Goal: Information Seeking & Learning: Check status

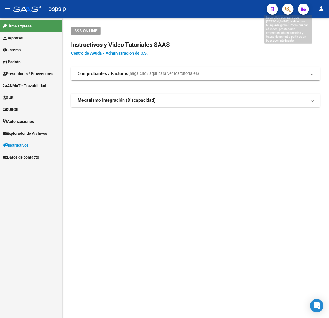
click at [291, 9] on icon "button" at bounding box center [288, 9] width 6 height 6
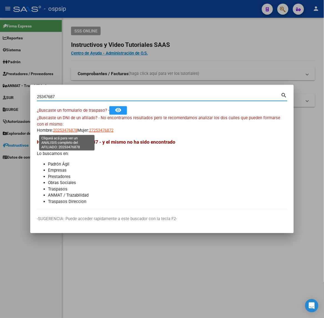
click at [75, 131] on span "20253476878" at bounding box center [65, 130] width 24 height 5
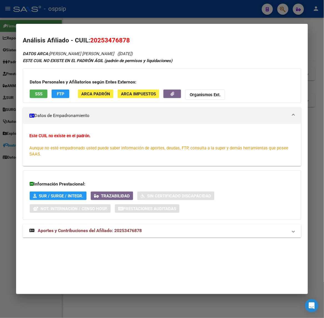
click at [115, 222] on div "DATOS ARCA: [PERSON_NAME] ([DATE]) ESTE CUIL NO EXISTE EN EL PADRÓN ÁGIL (padró…" at bounding box center [162, 147] width 278 height 194
click at [120, 223] on div "DATOS ARCA: [PERSON_NAME] ([DATE]) ESTE CUIL NO EXISTE EN EL PADRÓN ÁGIL (padró…" at bounding box center [162, 147] width 278 height 194
click at [126, 228] on strong "Aportes y Contribuciones del Afiliado: 20253476878" at bounding box center [85, 231] width 112 height 7
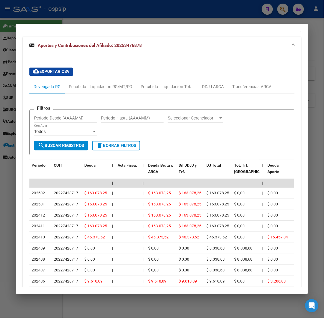
scroll to position [233, 0]
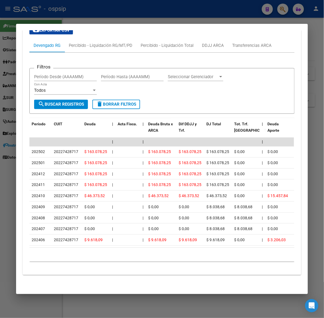
click at [121, 17] on div at bounding box center [162, 159] width 324 height 318
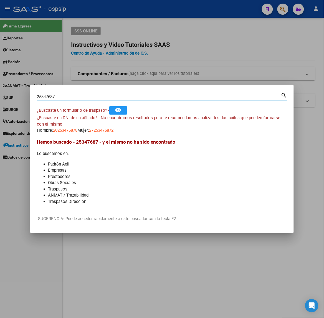
click at [98, 96] on input "25347687" at bounding box center [159, 96] width 244 height 5
type input "92372754"
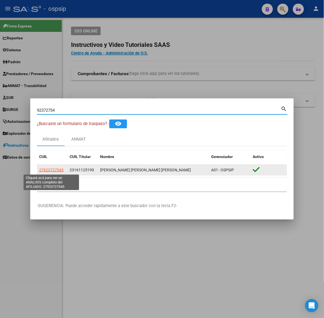
click at [51, 168] on span "27923727545" at bounding box center [51, 170] width 24 height 4
type textarea "27923727545"
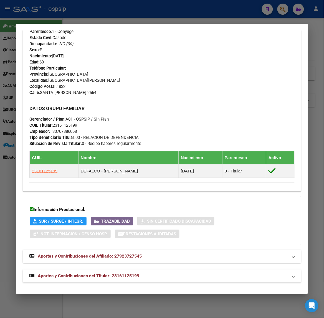
scroll to position [210, 0]
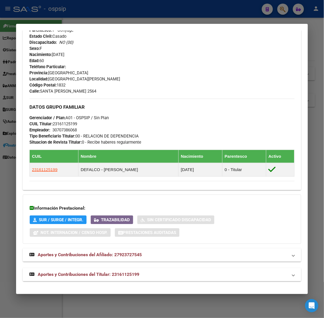
click at [113, 279] on mat-expansion-panel-header "Aportes y Contribuciones del Titular: 23161125199" at bounding box center [162, 274] width 278 height 13
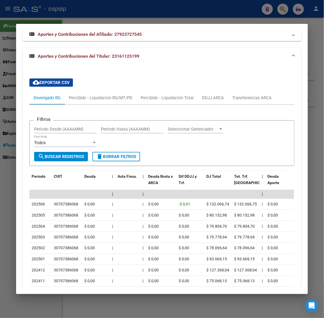
scroll to position [492, 0]
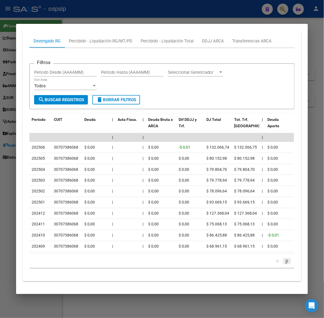
click at [285, 259] on icon "go to next page" at bounding box center [287, 261] width 4 height 7
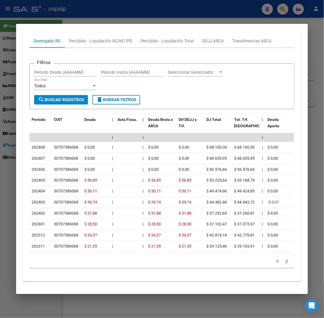
click at [155, 22] on div at bounding box center [162, 159] width 324 height 318
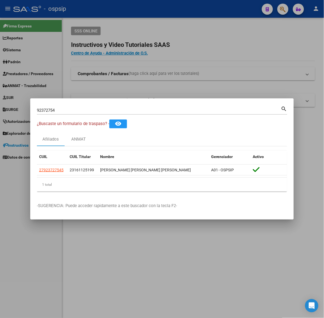
click at [92, 115] on div "92372754 Buscar (apellido, dni, [PERSON_NAME], [PERSON_NAME], cuit, obra social…" at bounding box center [162, 112] width 250 height 15
click at [88, 109] on input "92372754" at bounding box center [159, 110] width 244 height 5
type input "45912067"
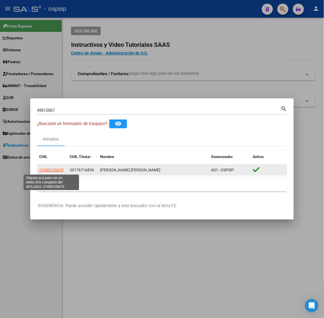
click at [55, 171] on span "27459120675" at bounding box center [51, 170] width 24 height 4
type textarea "27459120675"
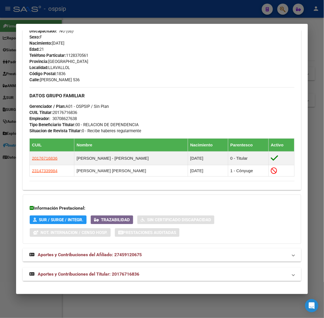
click at [124, 276] on span "Aportes y Contribuciones del Titular: 20176716836" at bounding box center [88, 274] width 101 height 5
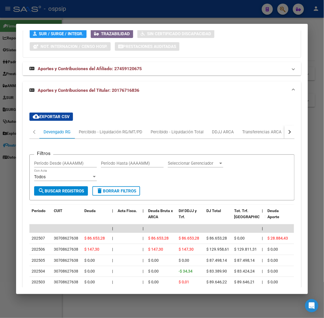
scroll to position [442, 0]
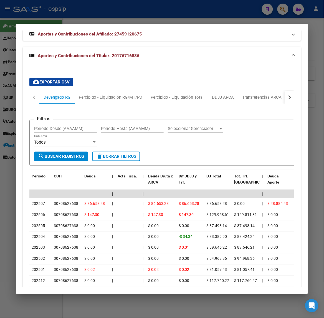
click at [113, 13] on div at bounding box center [162, 159] width 324 height 318
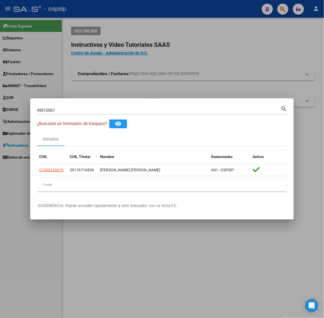
click at [76, 110] on input "45912067" at bounding box center [159, 110] width 244 height 5
type input "37272479"
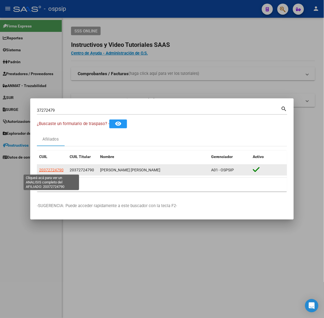
click at [53, 168] on span "20372724790" at bounding box center [51, 170] width 24 height 4
type textarea "20372724790"
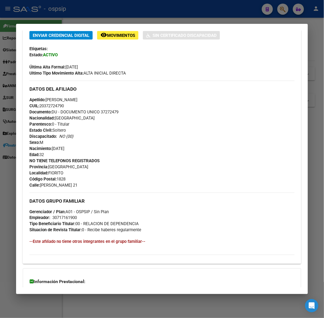
scroll to position [182, 0]
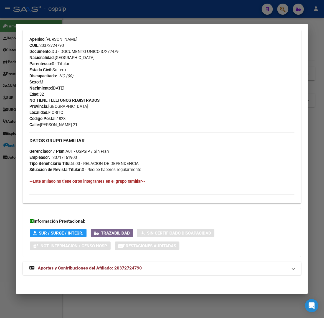
click at [113, 271] on strong "Aportes y Contribuciones del Afiliado: 20372724790" at bounding box center [85, 268] width 112 height 7
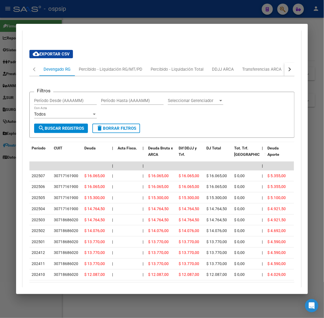
scroll to position [437, 0]
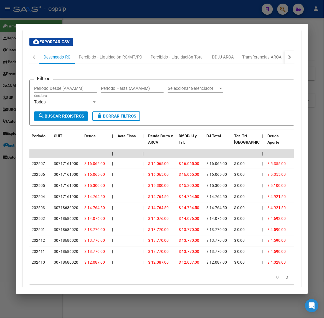
click at [144, 20] on div at bounding box center [162, 159] width 324 height 318
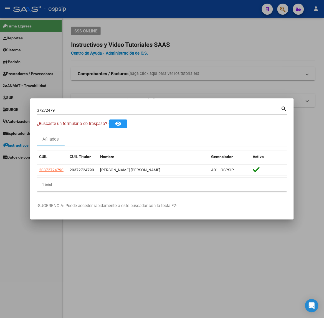
click at [113, 113] on div "37272479 Buscar (apellido, dni, [PERSON_NAME], [PERSON_NAME], cuit, obra social)" at bounding box center [159, 110] width 244 height 8
click at [116, 112] on input "37272479" at bounding box center [159, 110] width 244 height 5
type input "50513029"
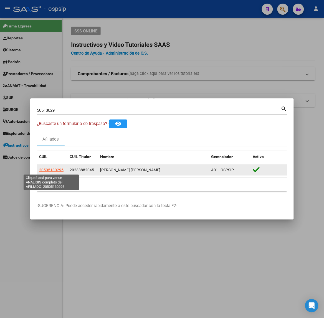
click at [55, 170] on span "20505130295" at bounding box center [51, 170] width 24 height 4
type textarea "20505130295"
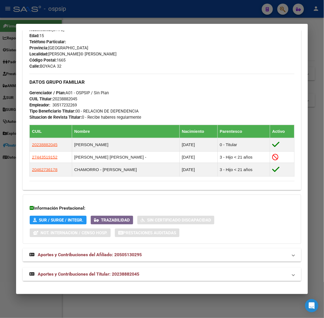
click at [139, 273] on mat-panel-title "Aportes y Contribuciones del Titular: 20238882045" at bounding box center [158, 274] width 258 height 7
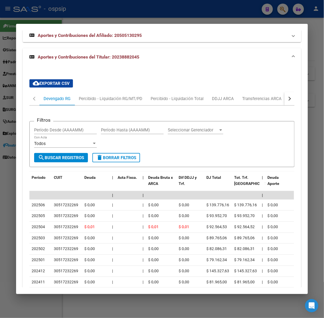
scroll to position [472, 0]
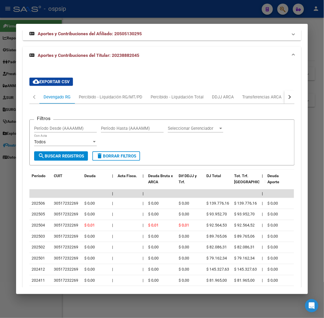
click at [115, 10] on div at bounding box center [162, 159] width 324 height 318
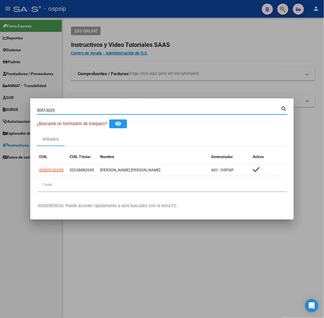
click at [90, 109] on input "50513029" at bounding box center [159, 110] width 244 height 5
type input "53580933"
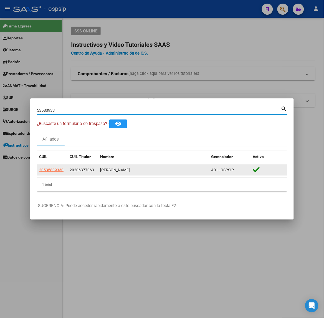
click at [46, 167] on app-link-go-to "20535809330" at bounding box center [51, 170] width 24 height 6
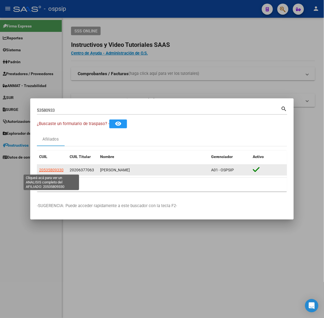
click at [51, 169] on span "20535809330" at bounding box center [51, 170] width 24 height 4
type textarea "20535809330"
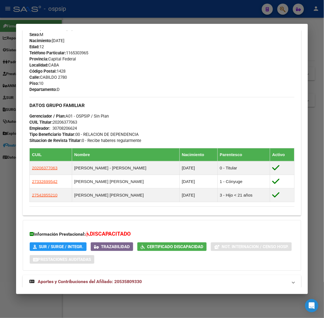
scroll to position [275, 0]
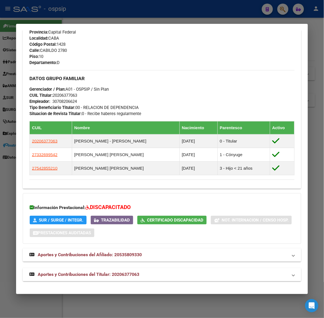
click at [141, 270] on mat-expansion-panel-header "Aportes y Contribuciones del Titular: 20206377063" at bounding box center [162, 274] width 278 height 13
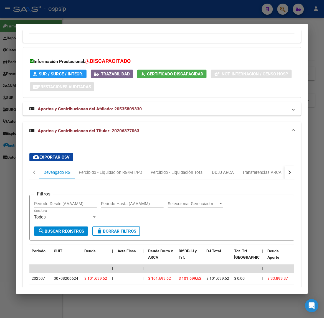
scroll to position [515, 0]
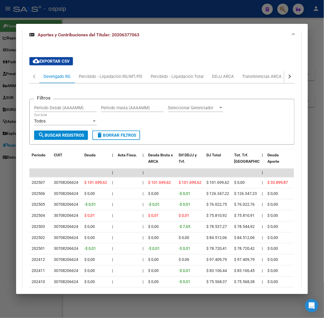
click at [127, 23] on div at bounding box center [162, 159] width 324 height 318
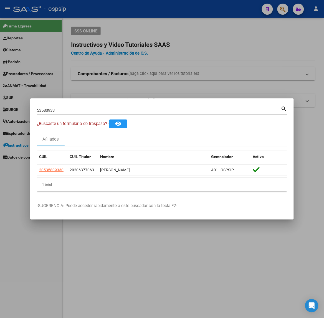
click at [117, 113] on div "53580933 Buscar (apellido, dni, [PERSON_NAME], [PERSON_NAME], cuit, obra social)" at bounding box center [159, 110] width 244 height 8
click at [120, 111] on input "53580933" at bounding box center [159, 110] width 244 height 5
type input "51329282"
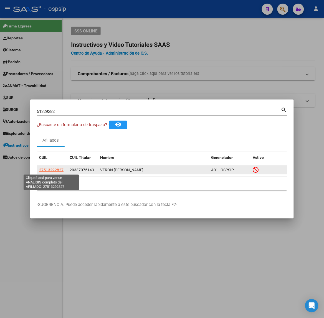
click at [63, 170] on span "27513292827" at bounding box center [51, 170] width 24 height 4
type textarea "27513292827"
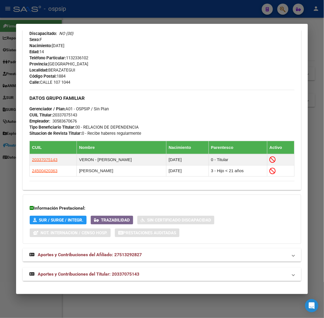
click at [144, 275] on mat-panel-title "Aportes y Contribuciones del Titular: 20337075143" at bounding box center [158, 274] width 258 height 7
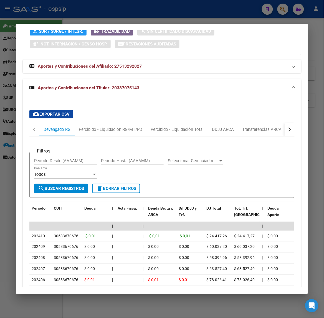
scroll to position [433, 0]
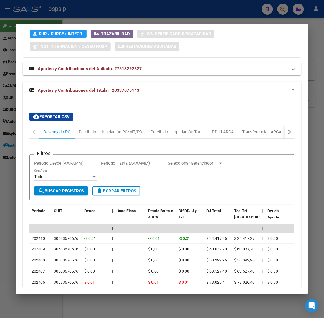
click at [284, 134] on button "button" at bounding box center [289, 131] width 10 height 13
click at [270, 134] on div "ARCA Relaciones Laborales" at bounding box center [256, 132] width 52 height 6
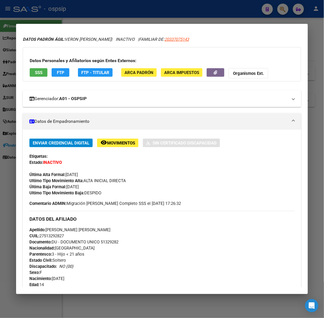
scroll to position [0, 0]
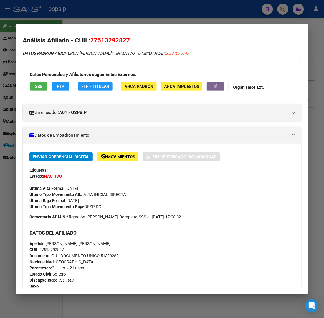
click at [28, 79] on div "Datos Personales y Afiliatorios según Entes Externos: SSS FTP FTP - Titular ARC…" at bounding box center [162, 78] width 278 height 34
click at [35, 85] on span "SSS" at bounding box center [38, 86] width 7 height 5
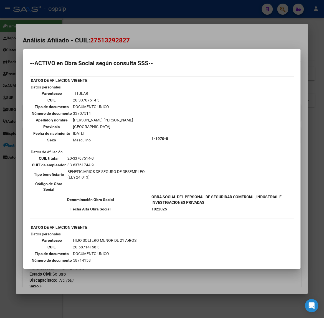
click at [128, 26] on div at bounding box center [162, 159] width 324 height 318
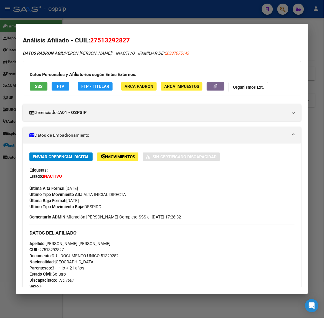
click at [128, 10] on div at bounding box center [162, 159] width 324 height 318
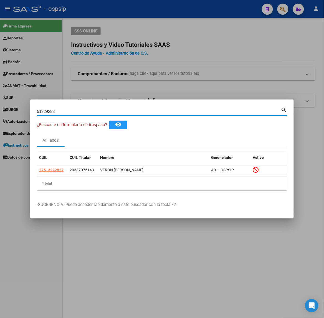
click at [109, 113] on input "51329282" at bounding box center [159, 111] width 244 height 5
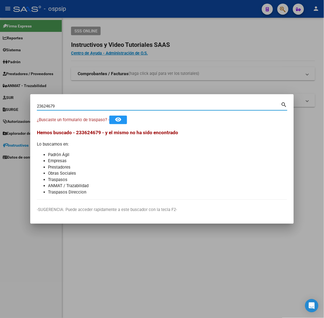
type input "23624679"
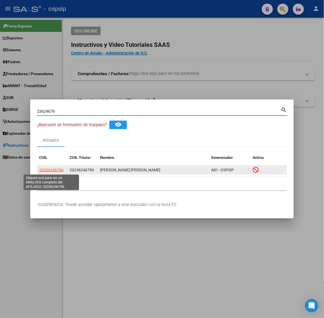
click at [57, 171] on span "20236246796" at bounding box center [51, 170] width 24 height 4
type textarea "20236246796"
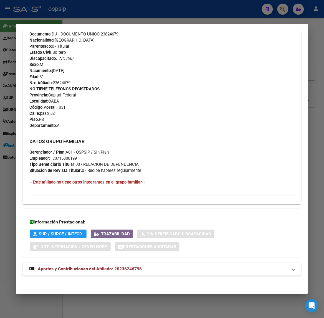
scroll to position [213, 0]
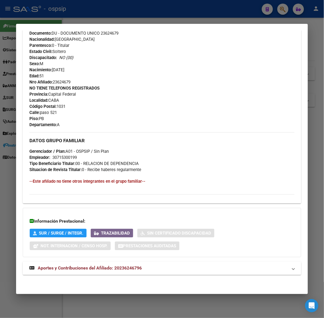
click at [155, 264] on mat-expansion-panel-header "Aportes y Contribuciones del Afiliado: 20236246796" at bounding box center [162, 268] width 278 height 13
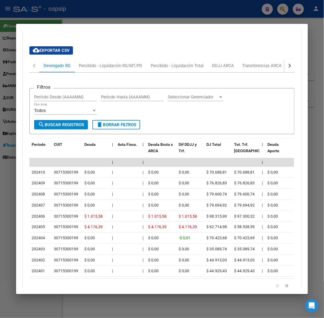
scroll to position [467, 0]
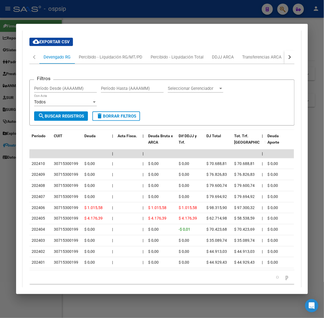
click at [176, 17] on div at bounding box center [162, 159] width 324 height 318
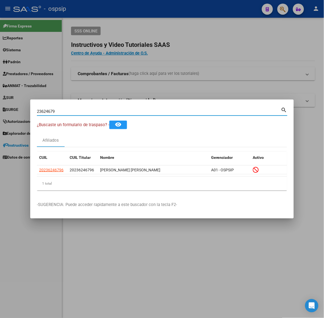
click at [126, 113] on input "23624679" at bounding box center [159, 111] width 244 height 5
type input "94174071"
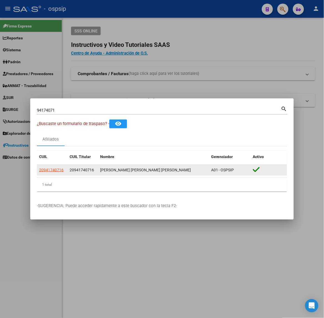
click at [58, 167] on app-link-go-to "20941740716" at bounding box center [51, 170] width 24 height 6
click at [55, 169] on span "20941740716" at bounding box center [51, 170] width 24 height 4
type textarea "20941740716"
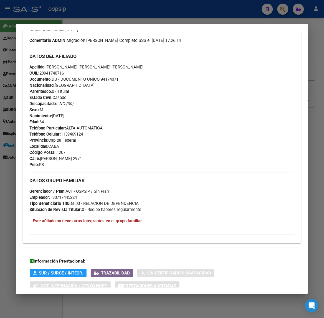
scroll to position [199, 0]
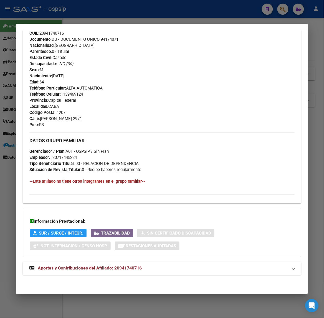
click at [104, 271] on span "Aportes y Contribuciones del Afiliado: 20941740716" at bounding box center [90, 268] width 104 height 5
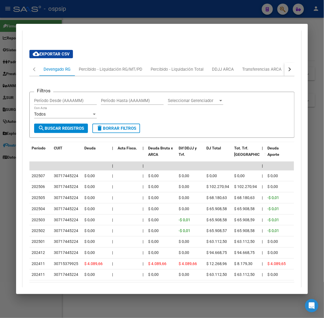
scroll to position [454, 0]
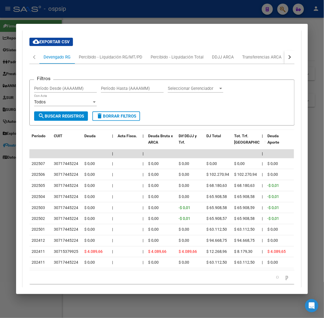
click at [288, 282] on li at bounding box center [286, 277] width 9 height 9
click at [285, 279] on icon "go to next page" at bounding box center [287, 277] width 4 height 7
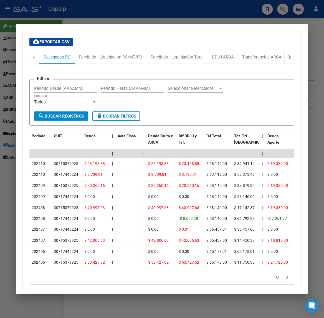
click at [97, 12] on div at bounding box center [162, 159] width 324 height 318
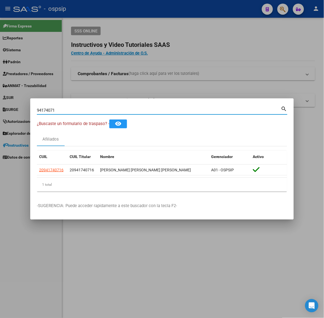
click at [64, 112] on input "94174071" at bounding box center [159, 110] width 244 height 5
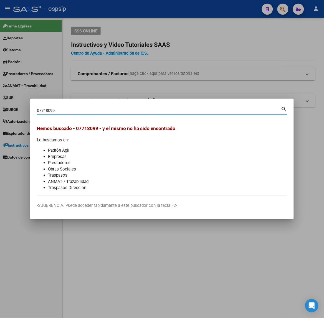
type input "07718099"
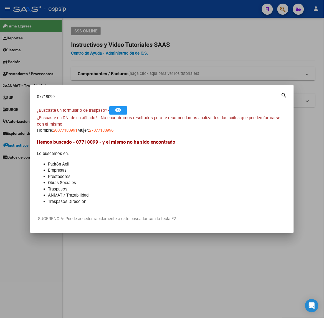
click at [71, 133] on app-link-go-to "20077180991" at bounding box center [65, 130] width 24 height 6
click at [71, 138] on mat-dialog-content "07718099 Buscar (apellido, dni, cuil, nro traspaso, cuit, obra social) search ¿…" at bounding box center [161, 151] width 263 height 118
click at [72, 133] on mat-dialog-content "07718099 Buscar (apellido, dni, cuil, nro traspaso, cuit, obra social) search ¿…" at bounding box center [161, 151] width 263 height 118
click at [72, 133] on span "20077180991" at bounding box center [65, 130] width 24 height 5
copy mat-dialog-content "991 Mujer: 27077180996 Hemos buscad"
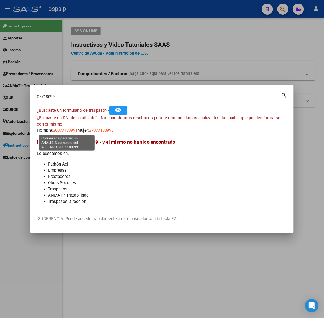
type textarea "20077180991"
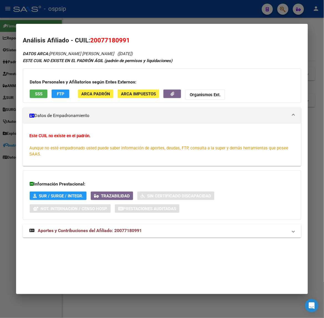
click at [42, 96] on button "SSS" at bounding box center [39, 94] width 18 height 9
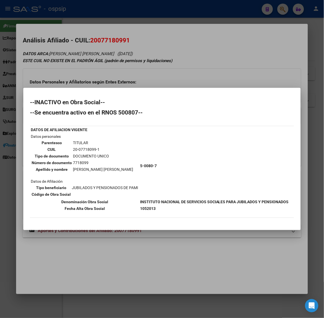
click at [79, 70] on div at bounding box center [162, 159] width 324 height 318
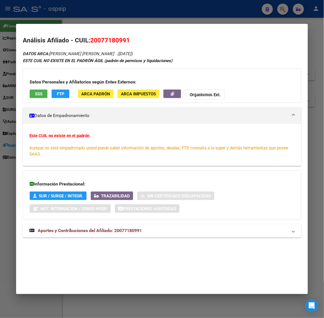
click at [92, 236] on mat-expansion-panel-header "Aportes y Contribuciones del Afiliado: 20077180991" at bounding box center [162, 230] width 278 height 13
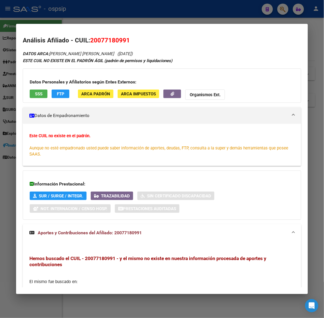
scroll to position [83, 0]
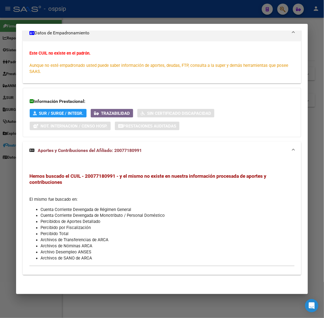
drag, startPoint x: 71, startPoint y: 10, endPoint x: 77, endPoint y: 47, distance: 37.3
click at [71, 10] on div at bounding box center [162, 159] width 324 height 318
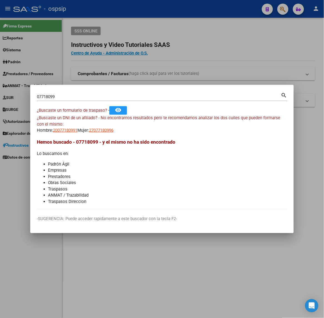
click at [70, 98] on input "07718099" at bounding box center [159, 96] width 244 height 5
type input "27308395"
click at [62, 132] on span "20273083953" at bounding box center [65, 130] width 24 height 5
type textarea "20273083953"
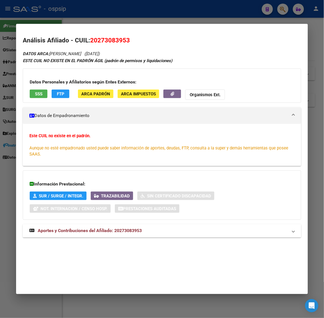
click at [131, 241] on div "DATOS ARCA: [PERSON_NAME] ([DATE]) ESTE CUIL NO EXISTE EN EL PADRÓN ÁGIL (padró…" at bounding box center [162, 147] width 278 height 194
click at [127, 233] on span "Aportes y Contribuciones del Afiliado: 20273083953" at bounding box center [90, 230] width 104 height 5
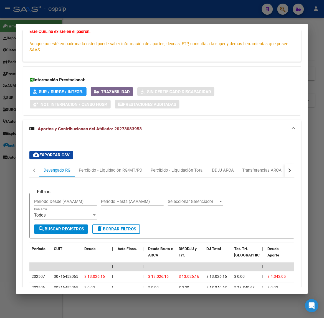
scroll to position [208, 0]
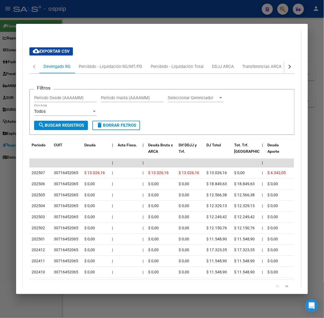
click at [115, 9] on div at bounding box center [162, 159] width 324 height 318
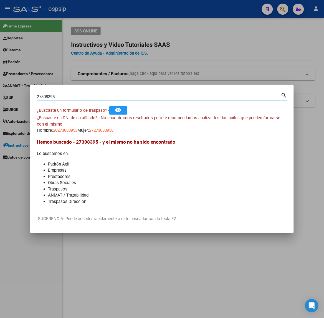
click at [101, 95] on input "27308395" at bounding box center [159, 96] width 244 height 5
type input "14302902"
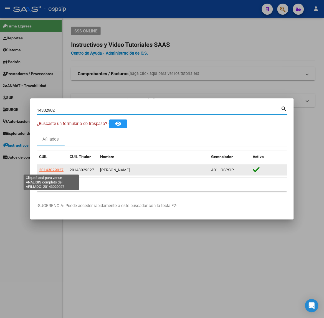
click at [55, 168] on span "20143029027" at bounding box center [51, 170] width 24 height 4
type textarea "20143029027"
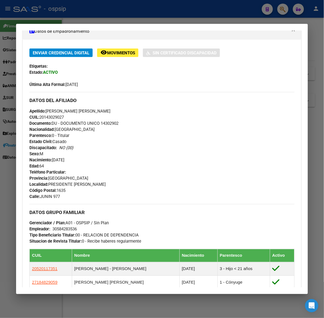
scroll to position [205, 0]
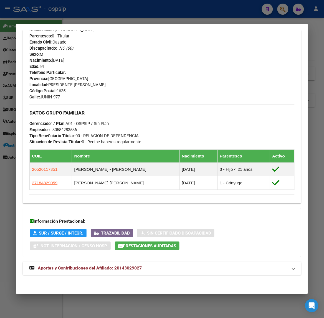
click at [141, 267] on mat-panel-title "Aportes y Contribuciones del Afiliado: 20143029027" at bounding box center [158, 268] width 258 height 7
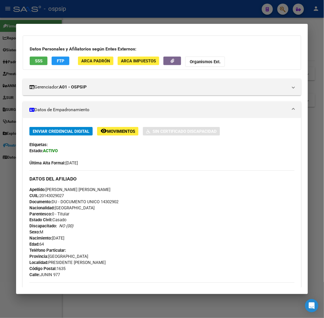
scroll to position [0, 0]
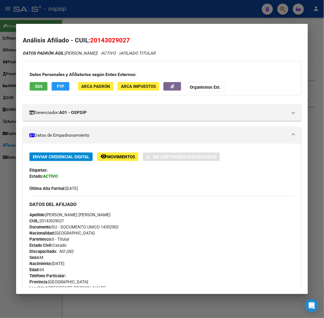
click at [98, 16] on div at bounding box center [162, 159] width 324 height 318
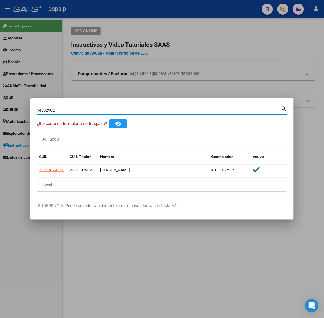
click at [77, 110] on input "14302902" at bounding box center [159, 110] width 244 height 5
type input "14149705"
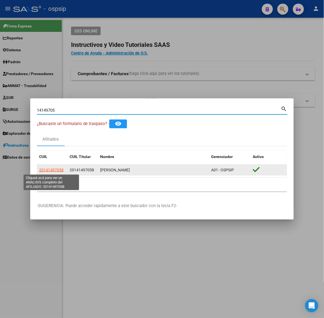
click at [56, 169] on span "20141497058" at bounding box center [51, 170] width 24 height 4
type textarea "20141497058"
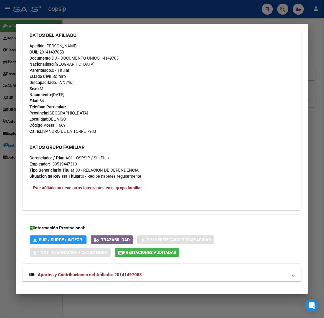
scroll to position [193, 0]
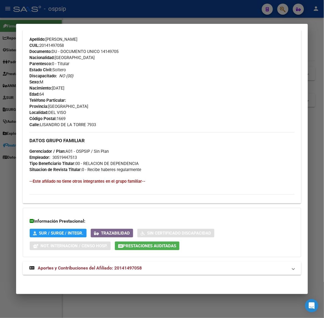
click at [117, 273] on mat-expansion-panel-header "Aportes y Contribuciones del Afiliado: 20141497058" at bounding box center [162, 268] width 278 height 13
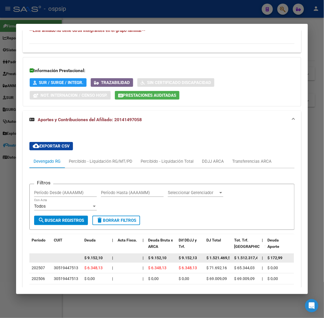
scroll to position [447, 0]
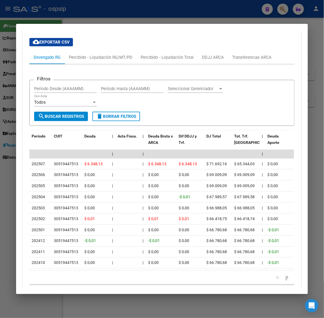
click at [111, 20] on div at bounding box center [162, 159] width 324 height 318
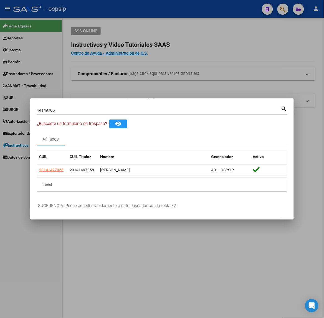
click at [94, 109] on input "14149705" at bounding box center [159, 110] width 244 height 5
type input "40427067"
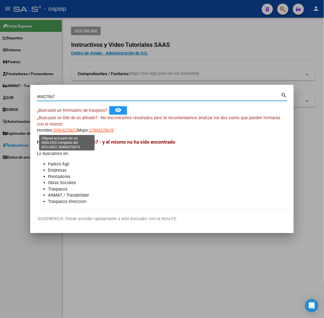
click at [56, 129] on span "20404270673" at bounding box center [65, 130] width 24 height 5
type textarea "20404270673"
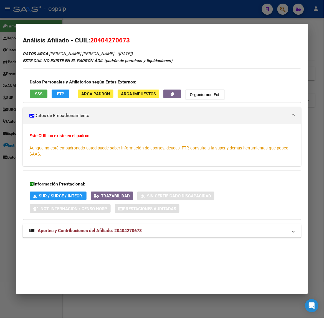
click at [106, 230] on span "Aportes y Contribuciones del Afiliado: 20404270673" at bounding box center [90, 230] width 104 height 5
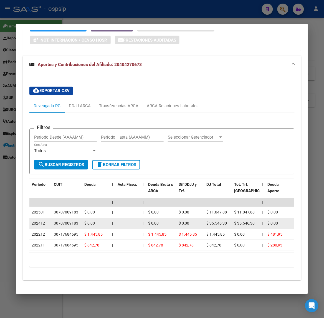
scroll to position [179, 0]
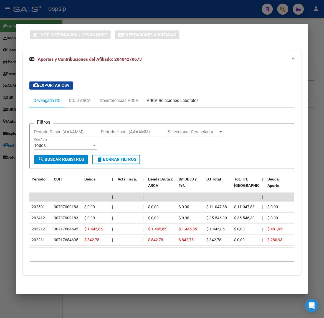
click at [182, 100] on div "ARCA Relaciones Laborales" at bounding box center [173, 100] width 60 height 13
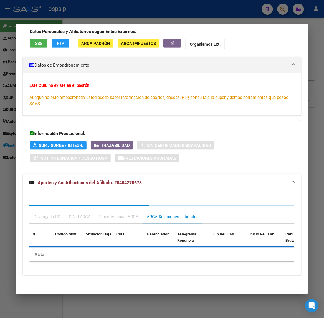
scroll to position [119, 0]
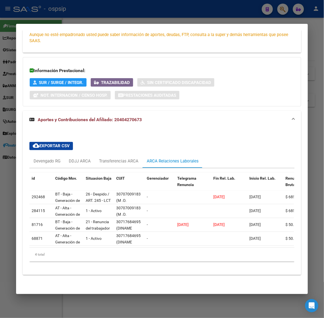
click at [60, 16] on div at bounding box center [162, 159] width 324 height 318
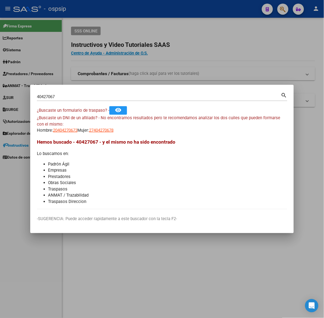
click at [74, 98] on input "40427067" at bounding box center [159, 96] width 244 height 5
type input "44040240"
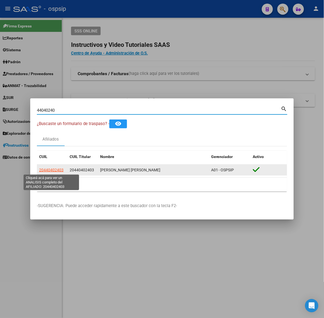
click at [51, 171] on span "20440402403" at bounding box center [51, 170] width 24 height 4
type textarea "20440402403"
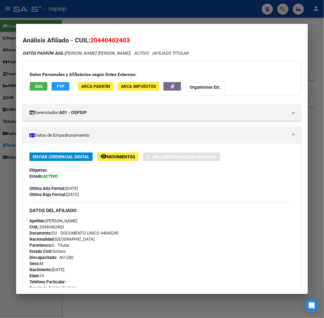
scroll to position [194, 0]
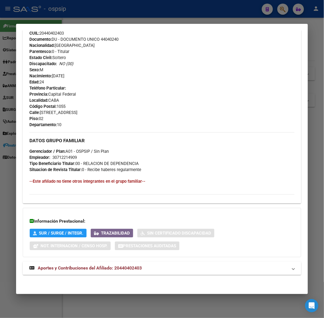
click at [124, 273] on mat-expansion-panel-header "Aportes y Contribuciones del Afiliado: 20440402403" at bounding box center [162, 268] width 278 height 13
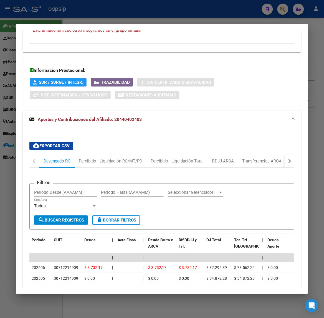
scroll to position [415, 0]
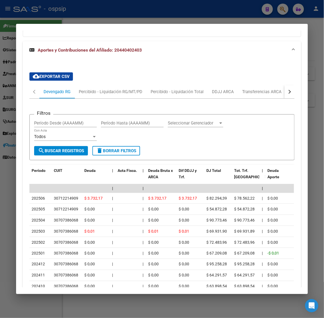
click at [126, 13] on div at bounding box center [162, 159] width 324 height 318
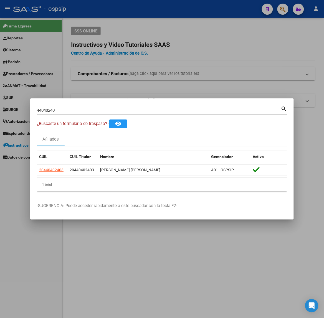
click at [164, 111] on input "44040240" at bounding box center [159, 110] width 244 height 5
type input "37557944"
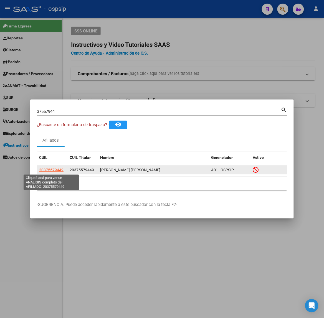
click at [59, 169] on span "20375579449" at bounding box center [51, 170] width 24 height 4
type textarea "20375579449"
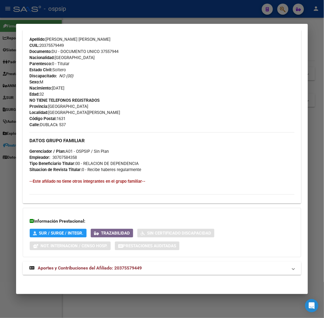
click at [132, 268] on span "Aportes y Contribuciones del Afiliado: 20375579449" at bounding box center [90, 268] width 104 height 5
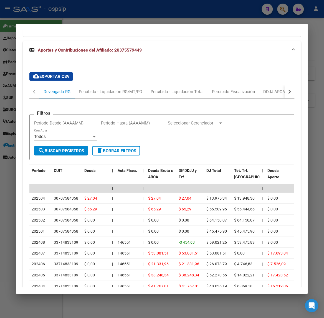
click at [56, 11] on div at bounding box center [162, 159] width 324 height 318
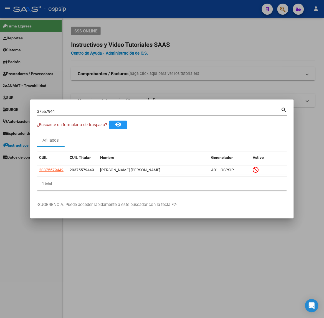
click at [67, 113] on input "37557944" at bounding box center [159, 111] width 244 height 5
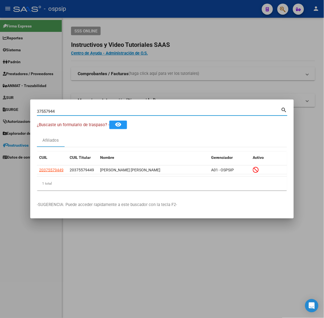
click at [67, 113] on input "37557944" at bounding box center [159, 111] width 244 height 5
type input "32736396"
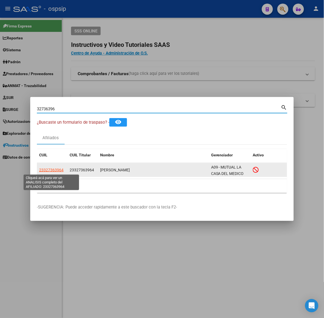
click at [51, 168] on span "23327363964" at bounding box center [51, 170] width 24 height 4
type textarea "23327363964"
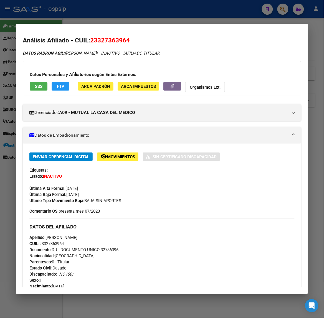
scroll to position [211, 0]
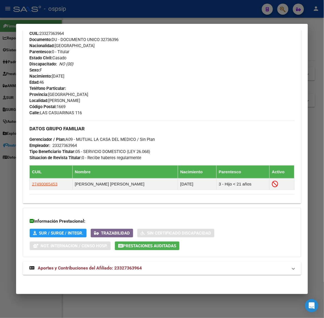
click at [116, 268] on span "Aportes y Contribuciones del Afiliado: 23327363964" at bounding box center [90, 268] width 104 height 5
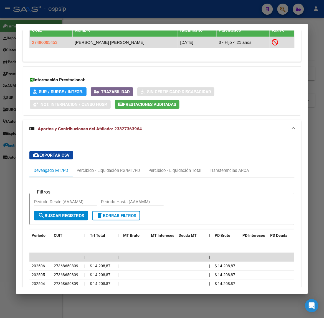
scroll to position [421, 0]
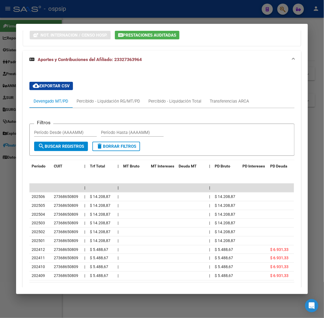
click at [95, 21] on div at bounding box center [162, 159] width 324 height 318
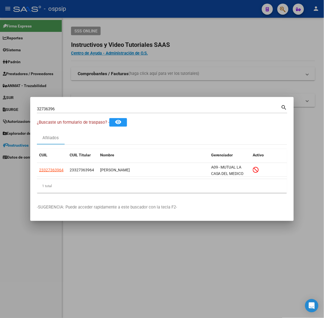
click at [62, 106] on div "32736396 Buscar (apellido, dni, [PERSON_NAME], nro traspaso, cuit, obra social)" at bounding box center [159, 109] width 244 height 8
click at [64, 107] on input "32736396" at bounding box center [159, 108] width 244 height 5
type input "47120898"
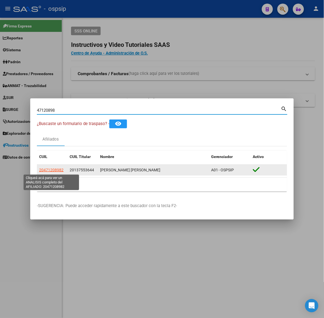
click at [58, 168] on span "20471208982" at bounding box center [51, 170] width 24 height 4
type textarea "20471208982"
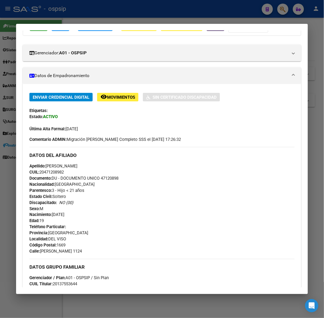
scroll to position [235, 0]
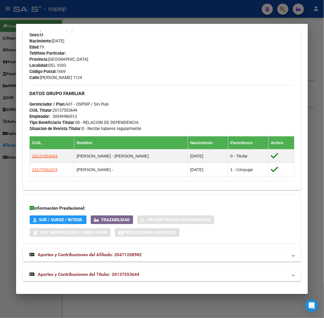
click at [110, 274] on span "Aportes y Contribuciones del Titular: 20137553644" at bounding box center [88, 274] width 101 height 5
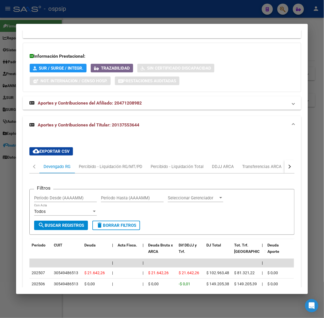
scroll to position [517, 0]
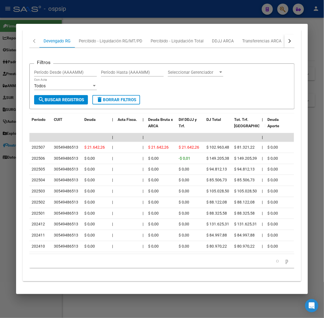
click at [73, 19] on div at bounding box center [162, 159] width 324 height 318
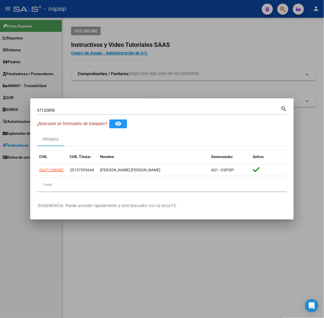
click at [65, 114] on div "47120898 Buscar (apellido, dni, [PERSON_NAME], [PERSON_NAME], cuit, obra social)" at bounding box center [159, 110] width 244 height 8
click at [63, 110] on input "47120898" at bounding box center [159, 110] width 244 height 5
type input "28438848"
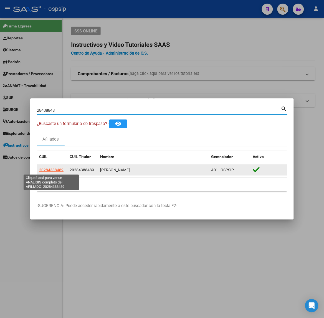
click at [51, 171] on span "20284388489" at bounding box center [51, 170] width 24 height 4
type textarea "20284388489"
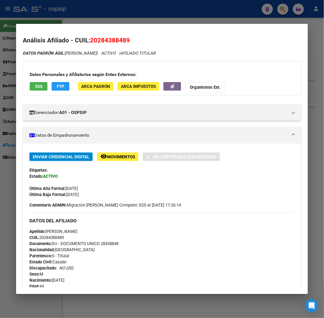
scroll to position [193, 0]
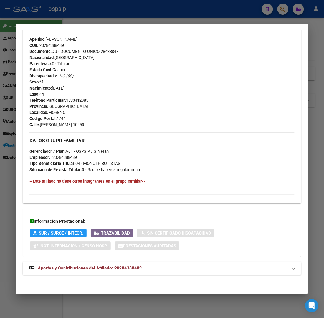
click at [124, 263] on mat-expansion-panel-header "Aportes y Contribuciones del Afiliado: 20284388489" at bounding box center [162, 268] width 278 height 13
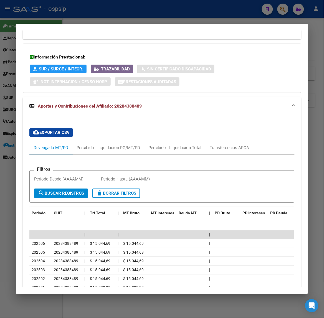
scroll to position [368, 0]
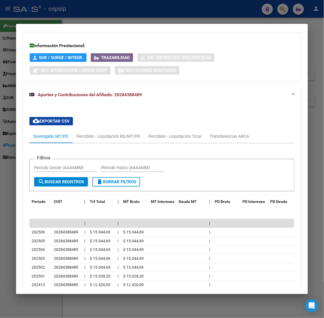
click at [78, 13] on div at bounding box center [162, 159] width 324 height 318
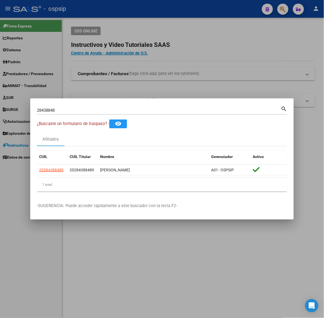
click at [65, 111] on input "28438848" at bounding box center [159, 110] width 244 height 5
type input "14934232"
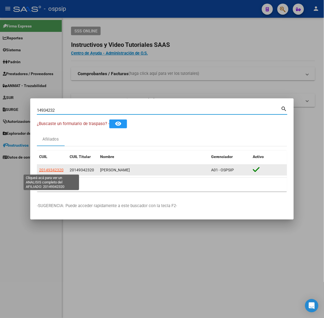
click at [53, 168] on span "20149342320" at bounding box center [51, 170] width 24 height 4
type textarea "20149342320"
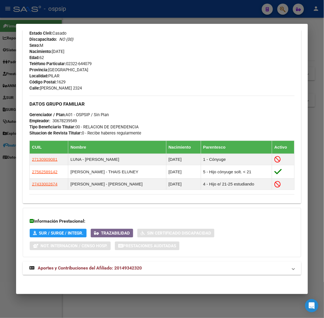
click at [121, 268] on span "Aportes y Contribuciones del Afiliado: 20149342320" at bounding box center [90, 268] width 104 height 5
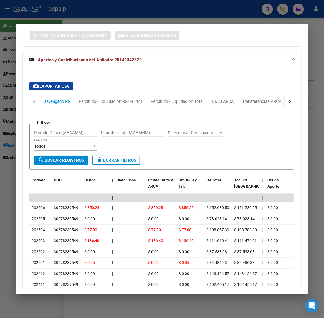
scroll to position [434, 0]
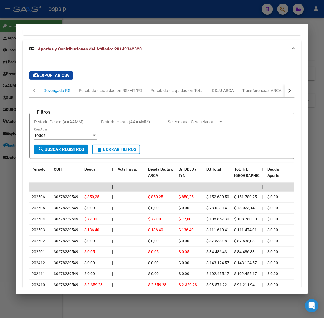
click at [129, 12] on div at bounding box center [162, 159] width 324 height 318
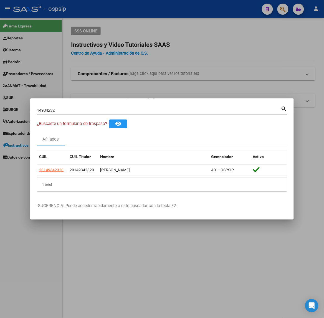
click at [85, 115] on div "14934232 Buscar (apellido, dni, cuil, [PERSON_NAME], cuit, obra social) search" at bounding box center [162, 112] width 250 height 15
click at [83, 111] on input "14934232" at bounding box center [159, 110] width 244 height 5
type input "43729701"
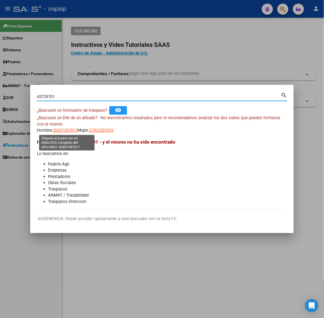
click at [68, 129] on span "20437297011" at bounding box center [65, 130] width 24 height 5
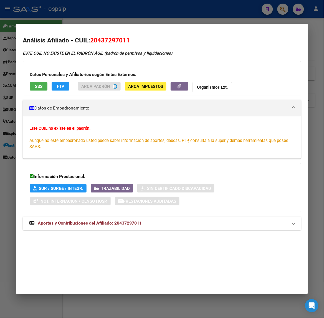
click at [90, 12] on div at bounding box center [162, 159] width 324 height 318
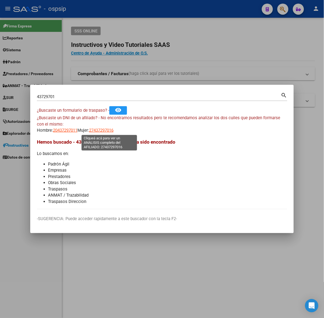
click at [108, 130] on span "27437297016" at bounding box center [101, 130] width 24 height 5
type textarea "27437297016"
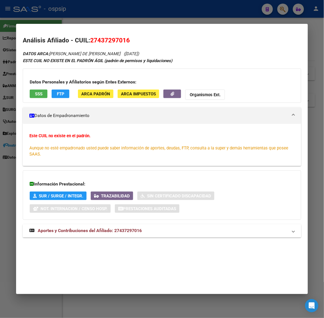
click at [117, 223] on div "DATOS ARCA: [PERSON_NAME] DE [PERSON_NAME] ([DATE]) ESTE CUIL NO EXISTE EN EL […" at bounding box center [162, 147] width 278 height 194
click at [121, 230] on span "Aportes y Contribuciones del Afiliado: 27437297016" at bounding box center [90, 230] width 104 height 5
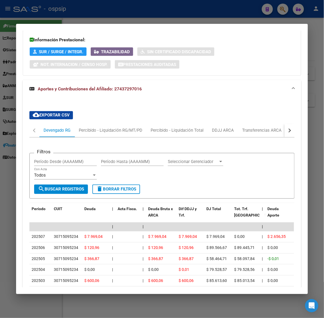
scroll to position [182, 0]
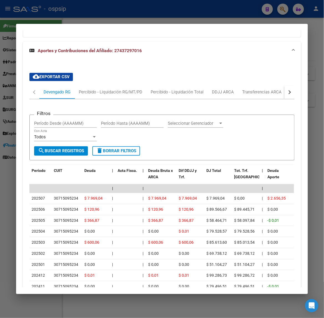
click at [138, 20] on div at bounding box center [162, 159] width 324 height 318
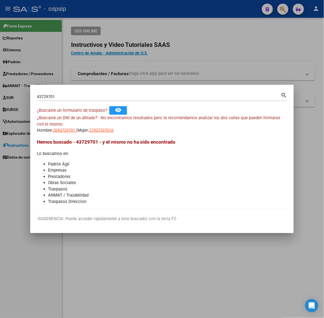
click at [121, 97] on input "43729701" at bounding box center [159, 96] width 244 height 5
type input "20120597"
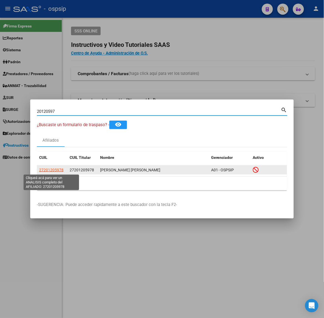
click at [58, 169] on span "27201205978" at bounding box center [51, 170] width 24 height 4
type textarea "27201205978"
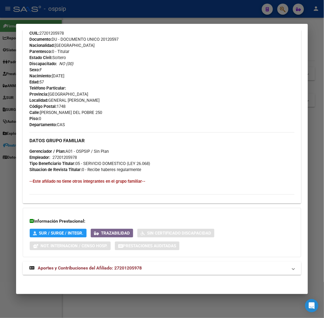
click at [121, 271] on span "Aportes y Contribuciones del Afiliado: 27201205978" at bounding box center [90, 268] width 104 height 5
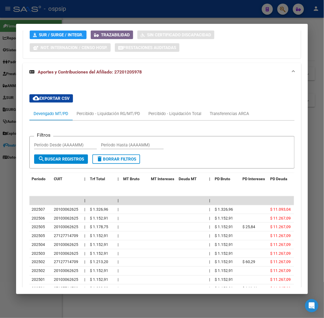
scroll to position [428, 0]
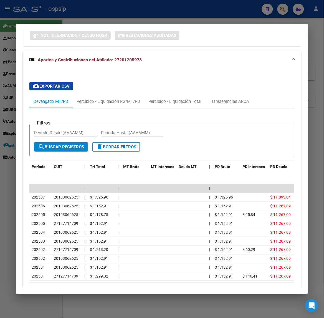
click at [103, 9] on div at bounding box center [162, 159] width 324 height 318
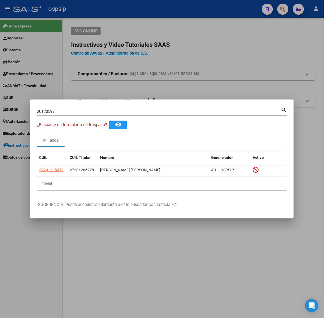
click at [76, 110] on input "20120597" at bounding box center [159, 111] width 244 height 5
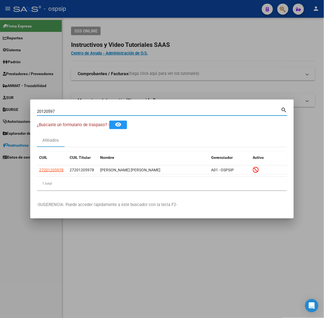
click at [76, 110] on input "20120597" at bounding box center [159, 111] width 244 height 5
type input "48698423"
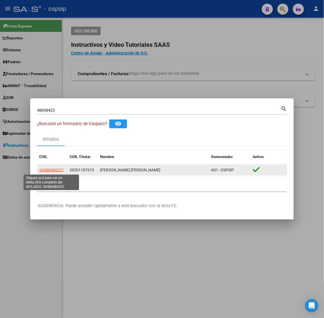
click at [58, 170] on span "20486984237" at bounding box center [51, 170] width 24 height 4
type textarea "20486984237"
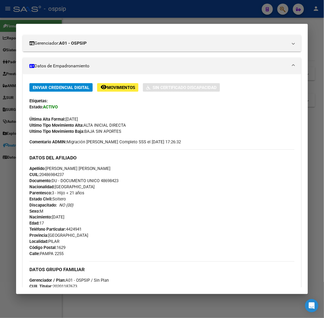
scroll to position [272, 0]
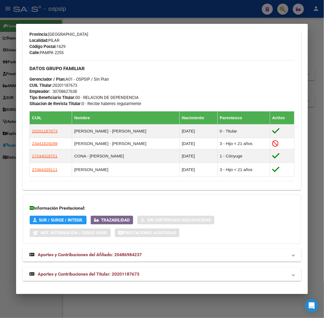
click at [123, 266] on div "DATOS PADRÓN ÁGIL: [PERSON_NAME] | ACTIVO | FAMILIAR DE: 20201187673 Datos Pers…" at bounding box center [162, 31] width 278 height 502
click at [128, 273] on span "Aportes y Contribuciones del Titular: 20201187673" at bounding box center [88, 274] width 101 height 5
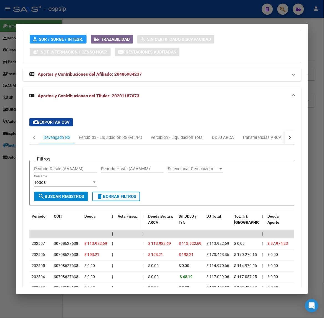
scroll to position [492, 0]
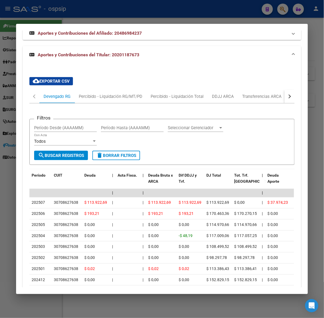
click at [114, 17] on div at bounding box center [162, 159] width 324 height 318
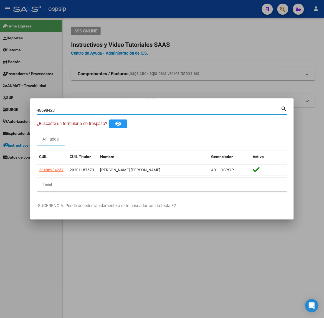
click at [89, 111] on input "48698423" at bounding box center [159, 110] width 244 height 5
type input "24182032"
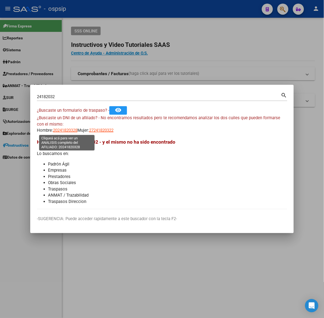
click at [63, 130] on span "20241820328" at bounding box center [65, 130] width 24 height 5
type textarea "20241820328"
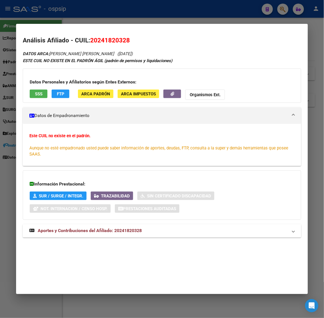
click at [119, 233] on span "Aportes y Contribuciones del Afiliado: 20241820328" at bounding box center [90, 230] width 104 height 5
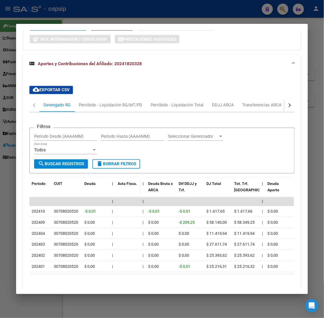
scroll to position [201, 0]
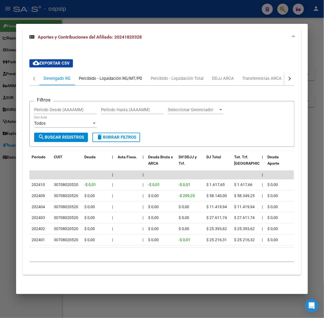
click at [94, 72] on div "Percibido - Liquidación RG/MT/PD" at bounding box center [111, 78] width 72 height 13
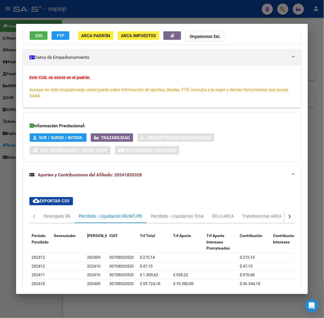
scroll to position [160, 0]
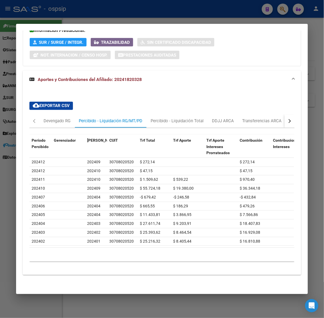
click at [289, 117] on button "button" at bounding box center [289, 121] width 10 height 13
click at [270, 120] on div "ARCA Relaciones Laborales" at bounding box center [255, 121] width 60 height 13
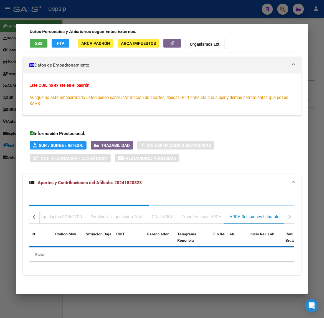
scroll to position [133, 0]
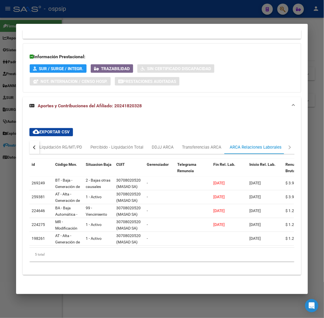
click at [109, 17] on div at bounding box center [162, 159] width 324 height 318
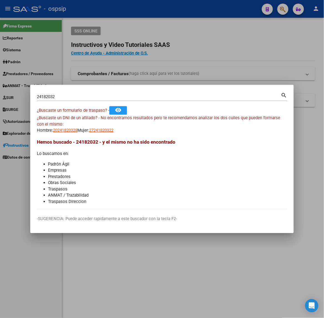
click at [90, 97] on input "24182032" at bounding box center [159, 96] width 244 height 5
type input "94063386"
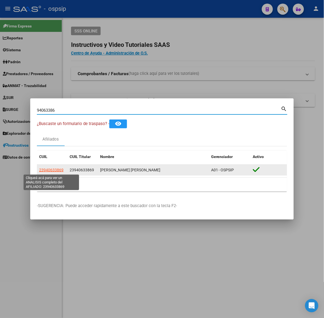
click at [53, 168] on span "23940633869" at bounding box center [51, 170] width 24 height 4
type textarea "23940633869"
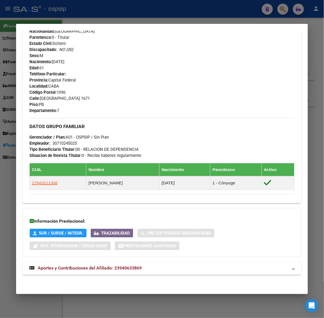
click at [108, 270] on span "Aportes y Contribuciones del Afiliado: 23940633869" at bounding box center [90, 268] width 104 height 5
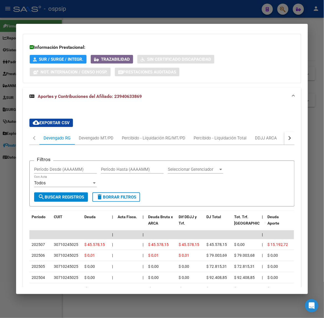
scroll to position [399, 0]
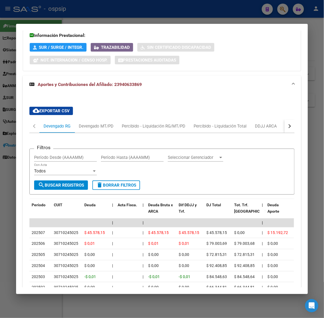
click at [121, 3] on div at bounding box center [162, 159] width 324 height 318
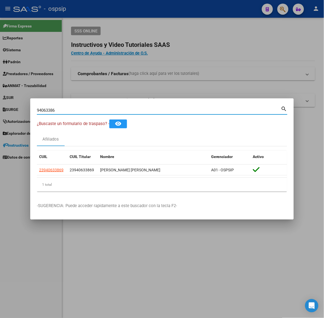
click at [129, 112] on input "94063386" at bounding box center [159, 110] width 244 height 5
type input "47630414"
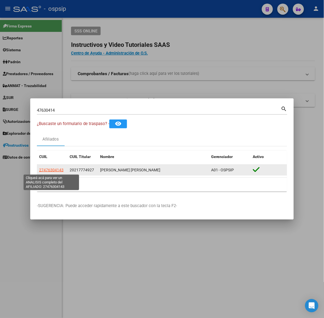
click at [60, 169] on span "27476304143" at bounding box center [51, 170] width 24 height 4
type textarea "27476304143"
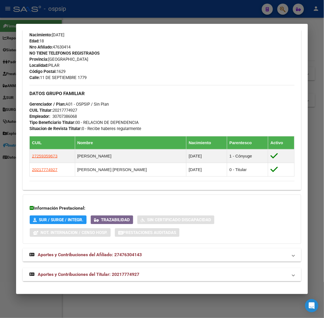
click at [112, 276] on span "Aportes y Contribuciones del Titular: 20217774927" at bounding box center [88, 274] width 101 height 5
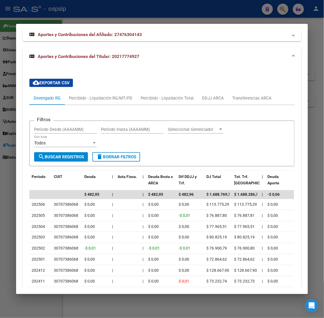
scroll to position [450, 0]
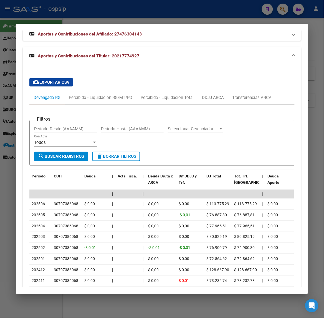
click at [137, 16] on div at bounding box center [162, 159] width 324 height 318
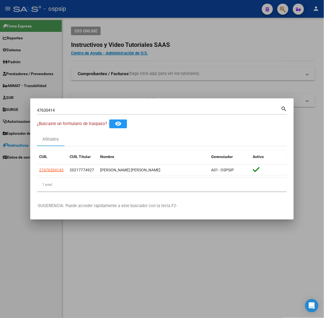
click at [126, 110] on input "47630414" at bounding box center [159, 110] width 244 height 5
type input "24182032"
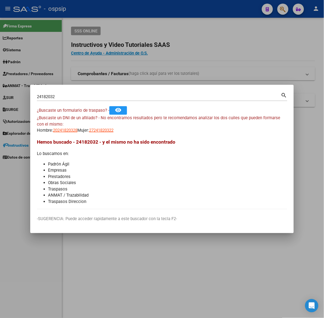
click at [59, 139] on h3 "Hemos buscado - 24182032 - y el mismo no ha sido encontrado" at bounding box center [162, 141] width 250 height 7
click at [68, 131] on span "20241820328" at bounding box center [65, 130] width 24 height 5
type textarea "20241820328"
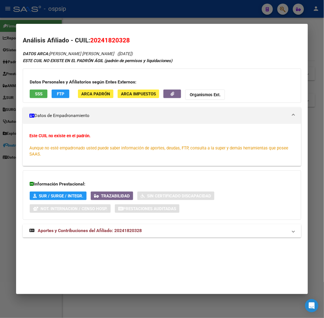
click at [141, 235] on mat-expansion-panel-header "Aportes y Contribuciones del Afiliado: 20241820328" at bounding box center [162, 230] width 278 height 13
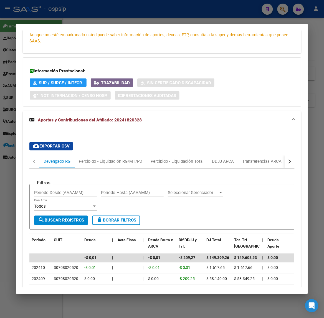
scroll to position [201, 0]
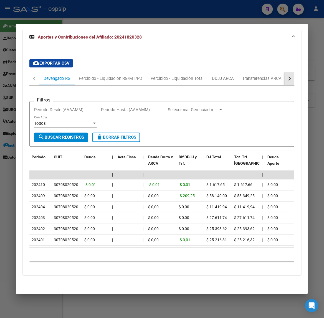
click at [287, 72] on button "button" at bounding box center [289, 78] width 10 height 13
click at [268, 76] on div "ARCA Relaciones Laborales" at bounding box center [256, 79] width 52 height 6
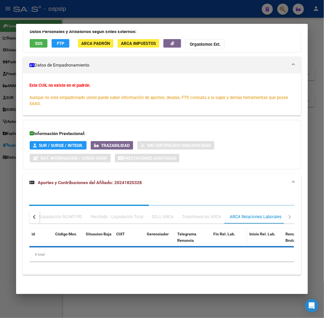
scroll to position [133, 0]
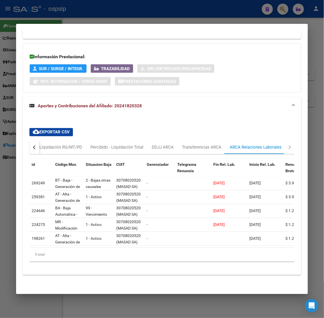
click at [141, 11] on div at bounding box center [162, 159] width 324 height 318
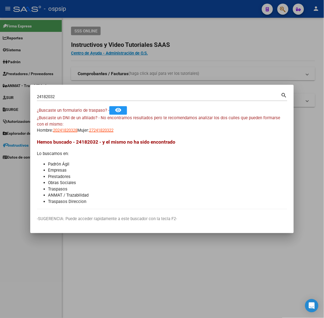
click at [114, 88] on mat-dialog-container "24182032 Buscar (apellido, dni, cuil, nro traspaso, cuit, obra social) search ¿…" at bounding box center [161, 159] width 263 height 148
click at [115, 93] on div "24182032 Buscar (apellido, dni, [PERSON_NAME], [PERSON_NAME], cuit, obra social)" at bounding box center [159, 97] width 244 height 8
click at [116, 95] on input "24182032" at bounding box center [159, 96] width 244 height 5
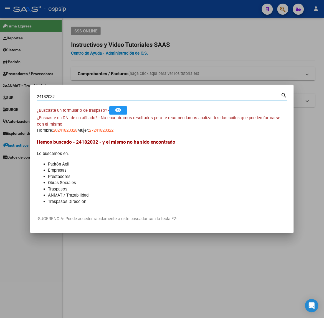
click at [116, 95] on input "24182032" at bounding box center [159, 96] width 244 height 5
type input "57846883"
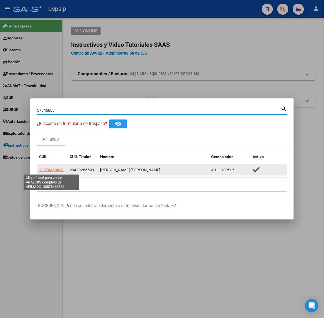
click at [53, 170] on span "20578468839" at bounding box center [51, 170] width 24 height 4
type textarea "20578468839"
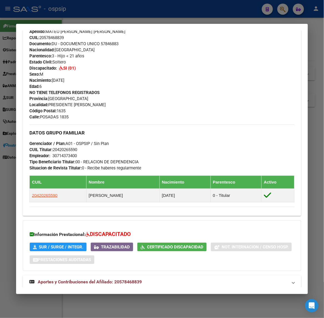
scroll to position [211, 0]
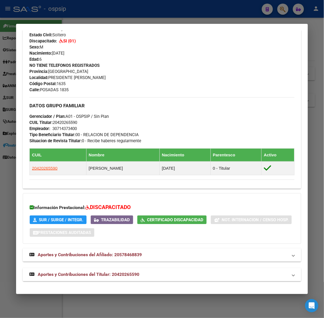
click at [143, 275] on mat-panel-title "Aportes y Contribuciones del Titular: 20420265590" at bounding box center [158, 274] width 258 height 7
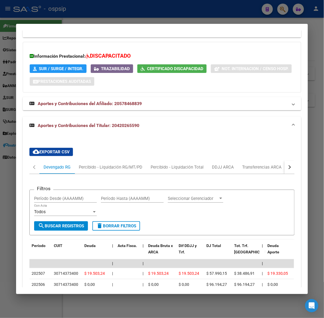
scroll to position [494, 0]
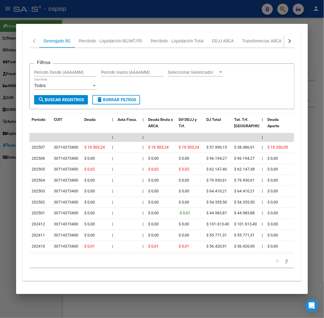
click at [128, 17] on div at bounding box center [162, 159] width 324 height 318
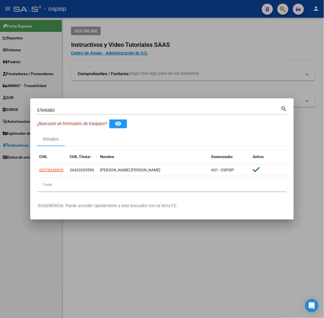
click at [65, 110] on input "57846883" at bounding box center [159, 110] width 244 height 5
type input "59323967"
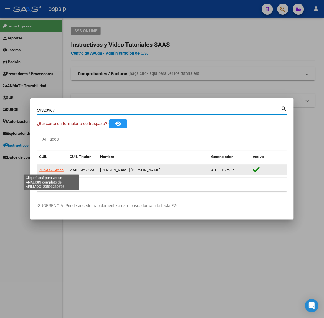
click at [58, 172] on span "20593239676" at bounding box center [51, 170] width 24 height 4
type textarea "20593239676"
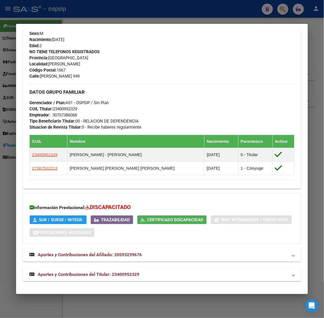
click at [126, 270] on mat-expansion-panel-header "Aportes y Contribuciones del Titular: 23400952329" at bounding box center [162, 274] width 278 height 13
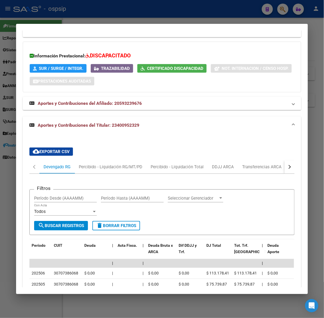
scroll to position [514, 0]
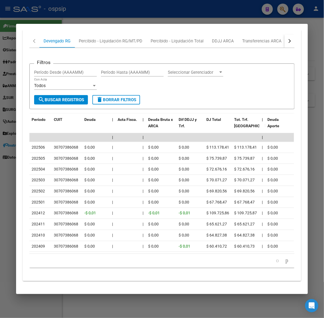
click at [101, 15] on div at bounding box center [162, 159] width 324 height 318
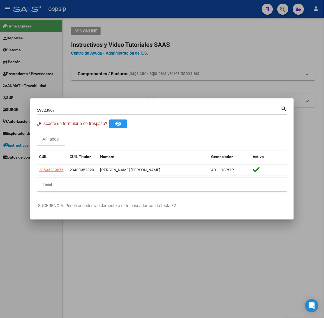
click at [99, 112] on input "59323967" at bounding box center [159, 110] width 244 height 5
type input "34844769"
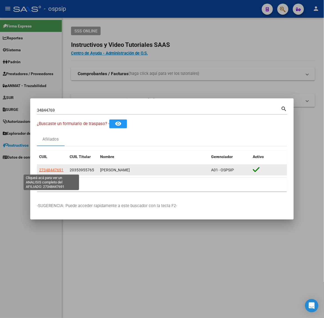
click at [57, 171] on span "27348447691" at bounding box center [51, 170] width 24 height 4
type textarea "27348447691"
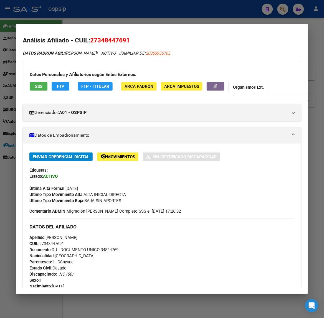
scroll to position [253, 0]
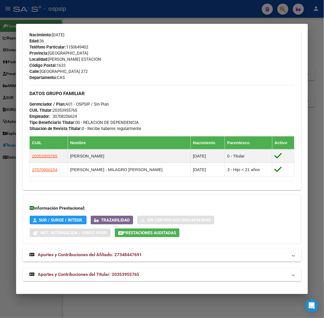
click at [121, 268] on mat-expansion-panel-header "Aportes y Contribuciones del Titular: 20353955765" at bounding box center [162, 274] width 278 height 13
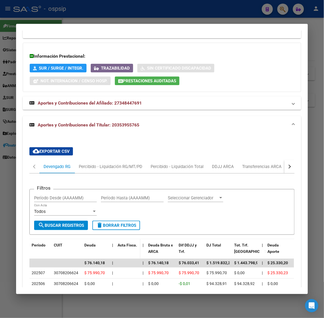
scroll to position [487, 0]
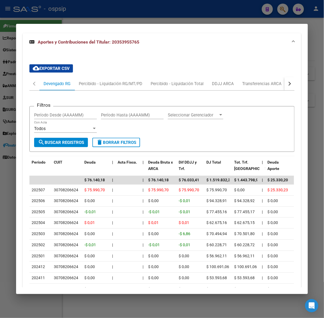
click at [104, 16] on div at bounding box center [162, 159] width 324 height 318
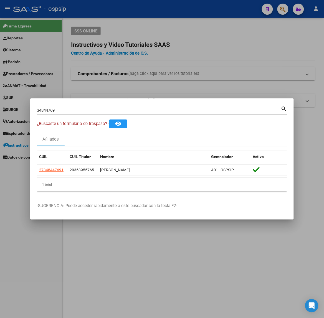
click at [82, 115] on div "34844769 Buscar (apellido, dni, [PERSON_NAME], [PERSON_NAME], cuit, obra social…" at bounding box center [162, 112] width 250 height 15
click at [80, 113] on div "34844769 Buscar (apellido, dni, [PERSON_NAME], [PERSON_NAME], cuit, obra social)" at bounding box center [159, 110] width 244 height 8
click at [77, 111] on input "34844769" at bounding box center [159, 110] width 244 height 5
type input "38914414"
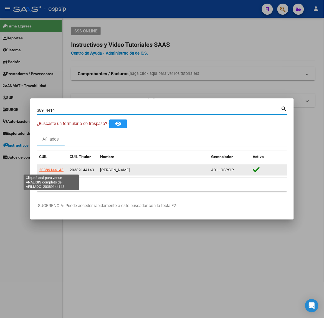
click at [53, 170] on span "20389144143" at bounding box center [51, 170] width 24 height 4
type textarea "20389144143"
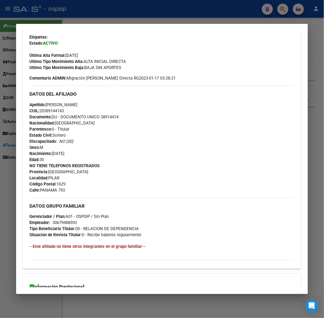
scroll to position [199, 0]
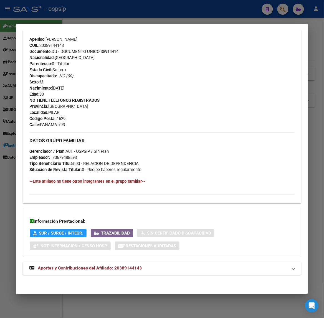
click at [132, 262] on mat-expansion-panel-header "Aportes y Contribuciones del Afiliado: 20389144143" at bounding box center [162, 268] width 278 height 13
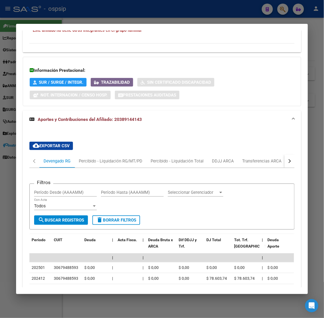
scroll to position [384, 0]
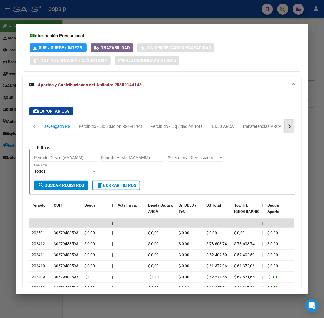
click at [287, 128] on div "button" at bounding box center [289, 126] width 4 height 4
click at [249, 121] on div "ARCA Relaciones Laborales" at bounding box center [255, 126] width 60 height 13
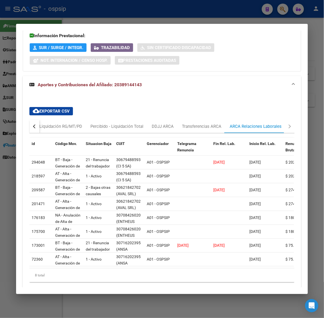
click at [167, 15] on div at bounding box center [162, 159] width 324 height 318
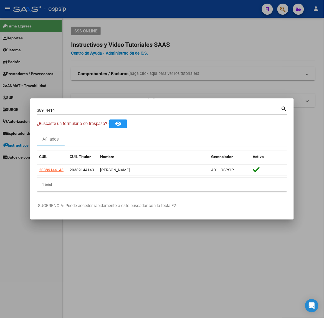
click at [128, 103] on mat-dialog-container "38914414 Buscar (apellido, dni, cuil, nro traspaso, cuit, obra social) search ¿…" at bounding box center [161, 158] width 263 height 121
click at [124, 108] on input "38914414" at bounding box center [159, 110] width 244 height 5
type input "38924055"
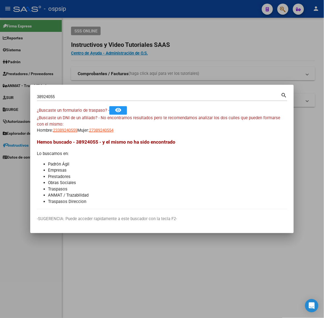
click at [65, 116] on span "¿Buscaste un DNI de un afiliado? - No encontramos resultados pero te recomendam…" at bounding box center [158, 120] width 243 height 11
click at [68, 118] on span "¿Buscaste un DNI de un afiliado? - No encontramos resultados pero te recomendam…" at bounding box center [158, 120] width 243 height 11
click at [71, 125] on div "¿Buscaste un DNI de un afiliado? - No encontramos resultados pero te recomendam…" at bounding box center [162, 124] width 250 height 19
click at [75, 128] on app-link-go-to "23389240559" at bounding box center [65, 130] width 24 height 6
click at [81, 131] on div "¿Buscaste un DNI de un afiliado? - No encontramos resultados pero te recomendam…" at bounding box center [162, 124] width 250 height 19
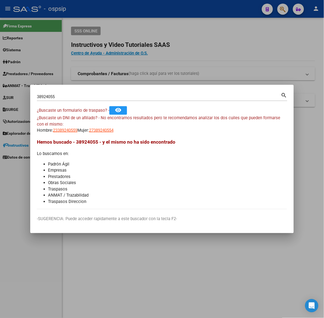
click at [71, 132] on span "23389240559" at bounding box center [65, 130] width 24 height 5
type textarea "23389240559"
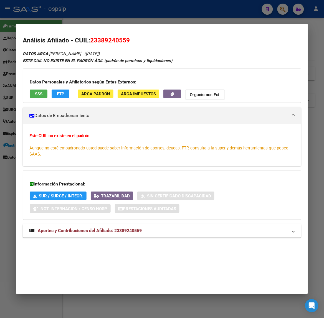
click at [86, 224] on mat-expansion-panel-header "Aportes y Contribuciones del Afiliado: 23389240559" at bounding box center [162, 230] width 278 height 13
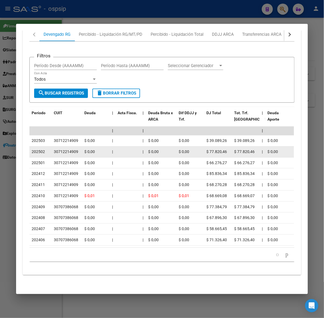
scroll to position [245, 0]
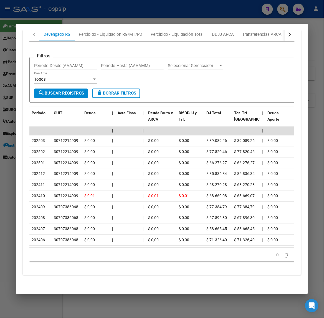
click at [117, 20] on div at bounding box center [162, 159] width 324 height 318
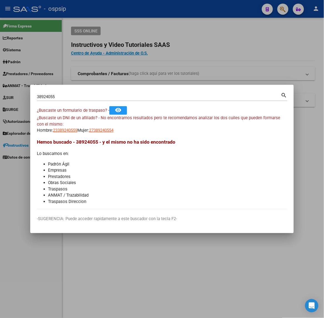
click at [105, 99] on div "38924055 Buscar (apellido, dni, [PERSON_NAME], nro traspaso, cuit, obra social)" at bounding box center [159, 97] width 244 height 8
click at [104, 98] on input "38924055" at bounding box center [159, 96] width 244 height 5
type input "45204901"
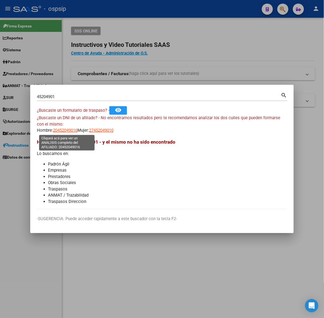
click at [79, 130] on div "¿Buscaste un DNI de un afiliado? - No encontramos resultados pero te recomendam…" at bounding box center [162, 124] width 250 height 19
click at [77, 130] on span "20452049016" at bounding box center [65, 130] width 24 height 5
type textarea "20452049016"
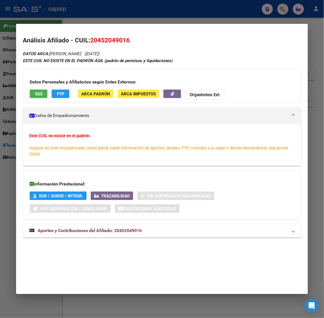
click at [99, 208] on div "Información Prestacional: SUR / SURGE / INTEGR. Trazabilidad Sin Certificado Di…" at bounding box center [162, 195] width 278 height 49
click at [106, 229] on span "Aportes y Contribuciones del Afiliado: 20452049016" at bounding box center [90, 230] width 104 height 5
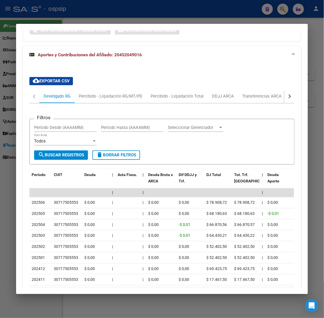
scroll to position [223, 0]
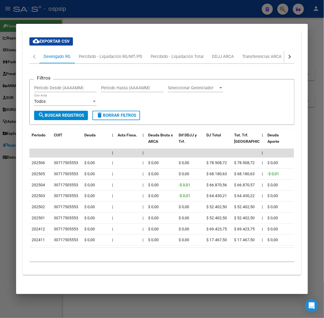
click at [62, 12] on div at bounding box center [162, 159] width 324 height 318
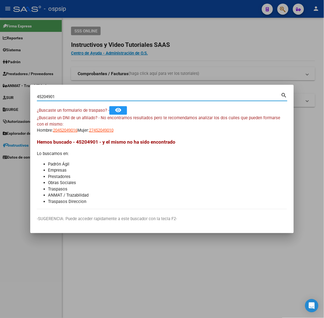
click at [89, 99] on input "45204901" at bounding box center [159, 96] width 244 height 5
type input "57080015"
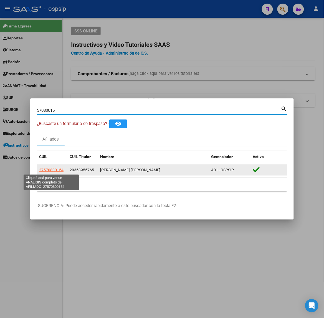
click at [59, 169] on span "27570800154" at bounding box center [51, 170] width 24 height 4
type textarea "27570800154"
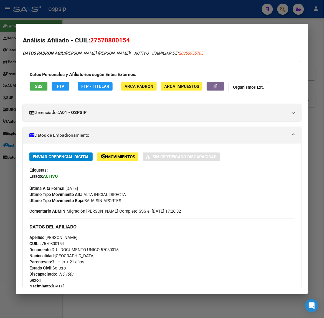
scroll to position [247, 0]
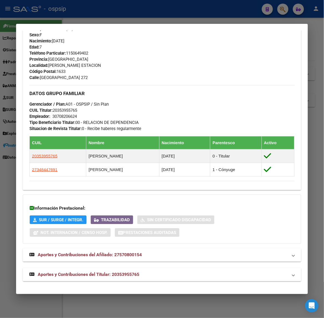
click at [131, 275] on span "Aportes y Contribuciones del Titular: 20353955765" at bounding box center [88, 274] width 101 height 5
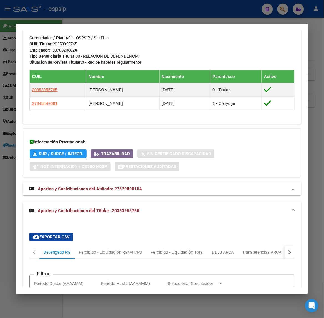
scroll to position [529, 0]
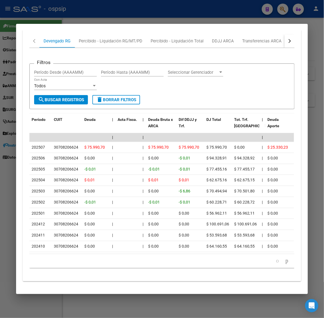
click at [140, 8] on div at bounding box center [162, 159] width 324 height 318
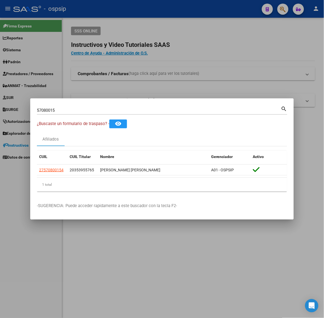
click at [101, 107] on div "57080015 Buscar (apellido, dni, cuil, [PERSON_NAME], cuit, obra social)" at bounding box center [159, 110] width 244 height 8
click at [97, 111] on input "57080015" at bounding box center [159, 110] width 244 height 5
type input "37215371"
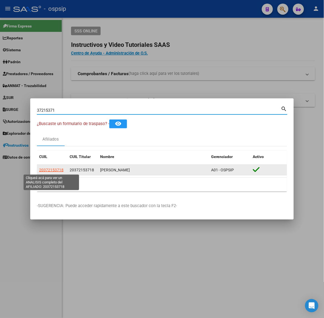
click at [54, 168] on span "20372153718" at bounding box center [51, 170] width 24 height 4
type textarea "20372153718"
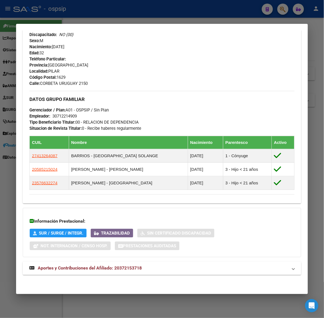
click at [128, 268] on span "Aportes y Contribuciones del Afiliado: 20372153718" at bounding box center [90, 268] width 104 height 5
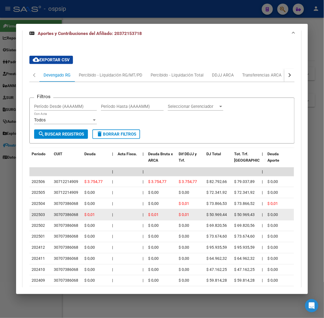
scroll to position [397, 0]
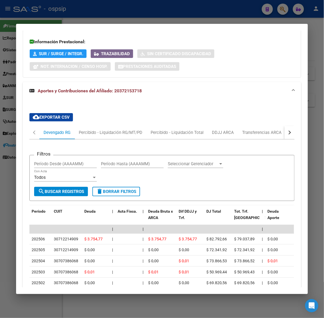
click at [229, 11] on div at bounding box center [162, 159] width 324 height 318
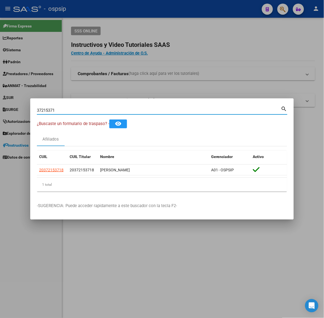
click at [74, 110] on input "37215371" at bounding box center [159, 110] width 244 height 5
type input "94239916"
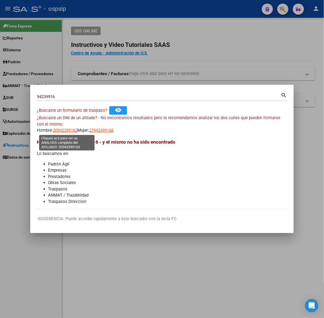
click at [59, 131] on span "20942399163" at bounding box center [65, 130] width 24 height 5
type textarea "20942399163"
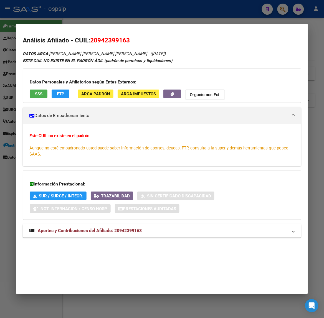
click at [121, 228] on strong "Aportes y Contribuciones del Afiliado: 20942399163" at bounding box center [85, 231] width 112 height 7
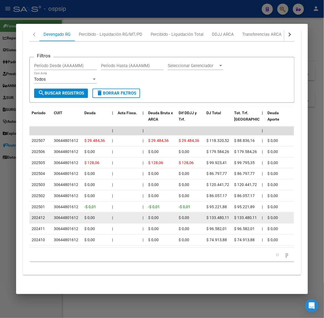
scroll to position [245, 0]
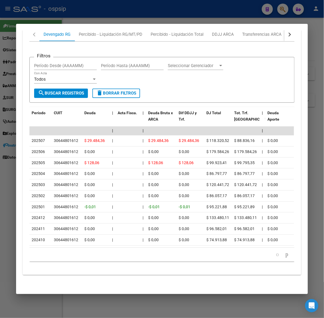
click at [84, 17] on div at bounding box center [162, 159] width 324 height 318
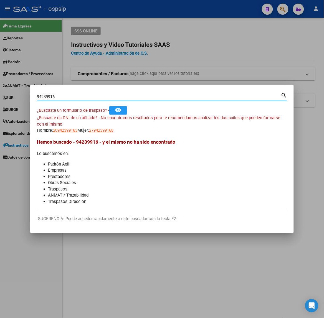
click at [77, 95] on input "94239916" at bounding box center [159, 96] width 244 height 5
type input "44303119"
click at [63, 132] on span "20443031198" at bounding box center [65, 130] width 24 height 5
type textarea "20443031198"
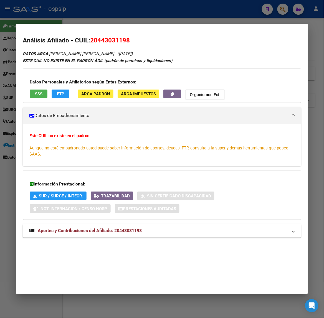
click at [111, 230] on span "Aportes y Contribuciones del Afiliado: 20443031198" at bounding box center [90, 230] width 104 height 5
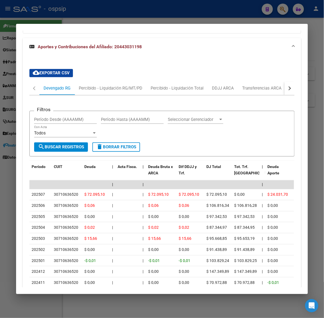
scroll to position [243, 0]
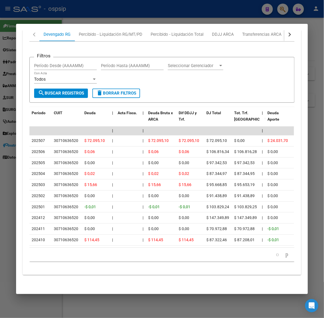
click at [80, 19] on div at bounding box center [162, 159] width 324 height 318
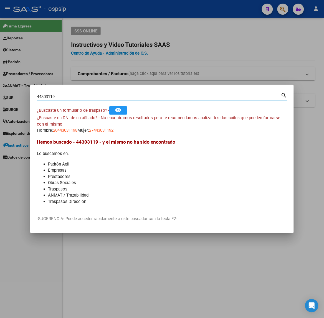
click at [81, 97] on input "44303119" at bounding box center [159, 96] width 244 height 5
type input "58622362"
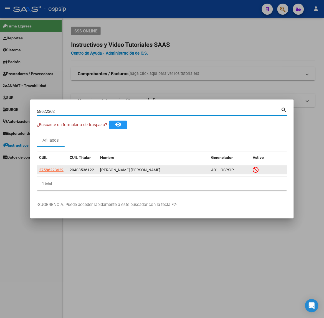
click at [59, 168] on span "27586223629" at bounding box center [51, 170] width 24 height 4
type textarea "27586223629"
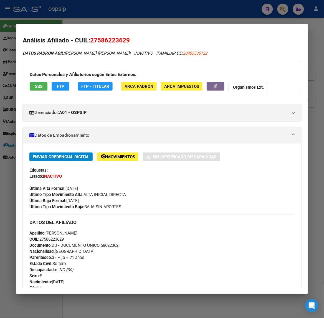
scroll to position [261, 0]
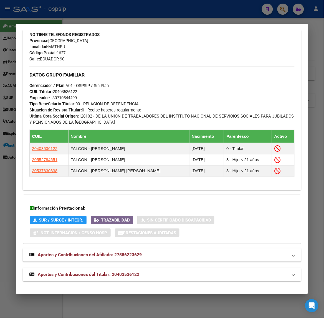
click at [129, 281] on mat-expansion-panel-header "Aportes y Contribuciones del Titular: 20403536122" at bounding box center [162, 274] width 278 height 13
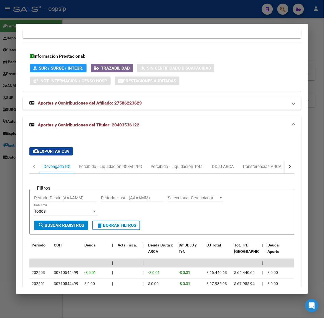
scroll to position [446, 0]
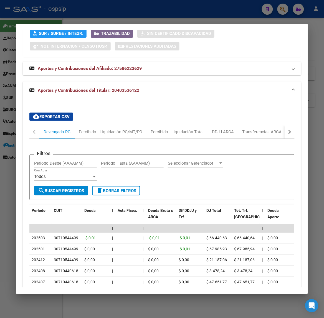
click at [291, 131] on button "button" at bounding box center [289, 131] width 10 height 13
click at [268, 129] on div "ARCA Relaciones Laborales" at bounding box center [256, 131] width 60 height 13
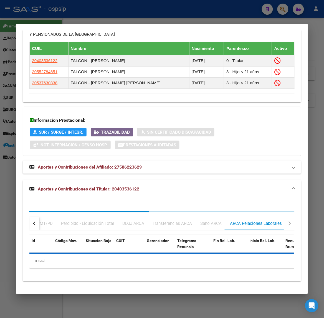
scroll to position [418, 0]
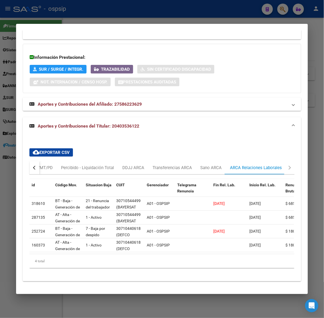
click at [98, 17] on div at bounding box center [162, 159] width 324 height 318
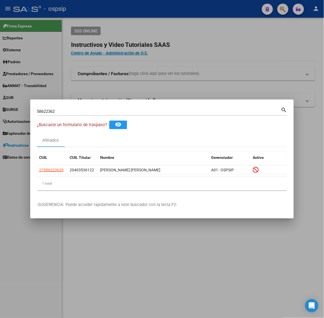
click at [103, 109] on input "58622362" at bounding box center [159, 111] width 244 height 5
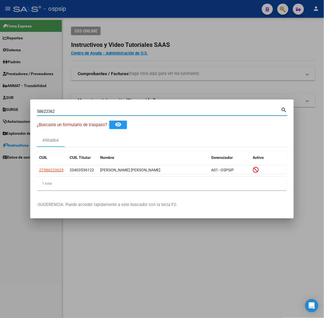
click at [103, 109] on input "58622362" at bounding box center [159, 111] width 244 height 5
type input "37745161"
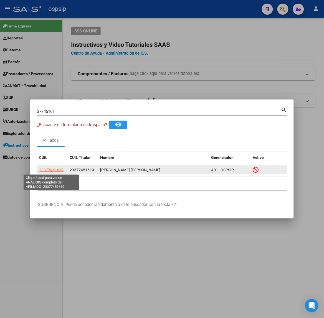
click at [58, 168] on span "23377451619" at bounding box center [51, 170] width 24 height 4
type textarea "23377451619"
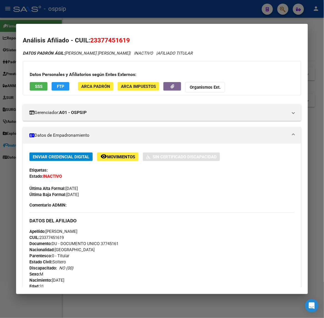
scroll to position [205, 0]
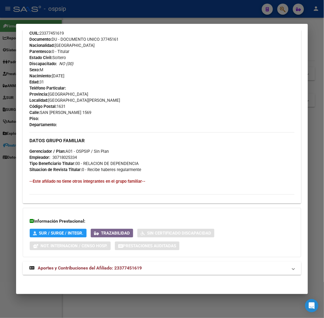
click at [121, 268] on span "Aportes y Contribuciones del Afiliado: 23377451619" at bounding box center [90, 268] width 104 height 5
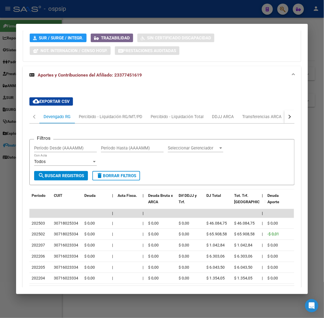
scroll to position [443, 0]
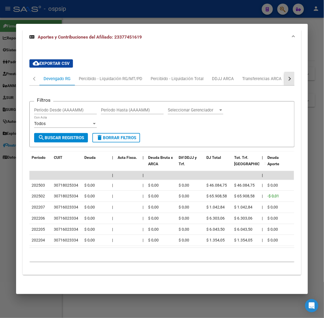
click at [284, 77] on button "button" at bounding box center [289, 78] width 10 height 13
click at [276, 76] on div "ARCA Relaciones Laborales" at bounding box center [256, 79] width 52 height 6
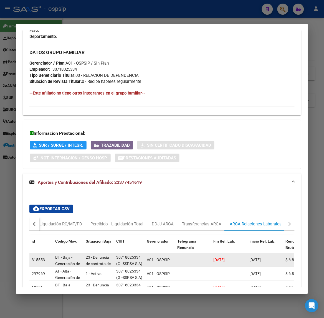
scroll to position [361, 0]
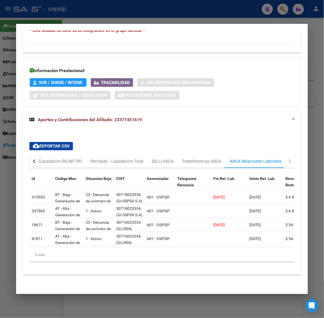
click at [81, 9] on div at bounding box center [162, 159] width 324 height 318
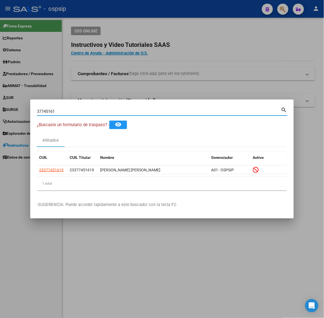
click at [80, 110] on input "37745161" at bounding box center [159, 111] width 244 height 5
type input "96203091"
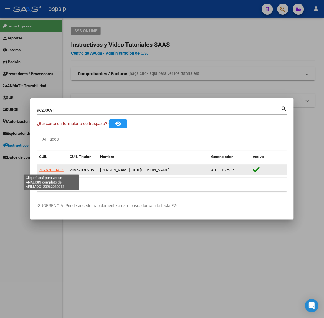
click at [54, 169] on span "20962030913" at bounding box center [51, 170] width 24 height 4
type textarea "20962030913"
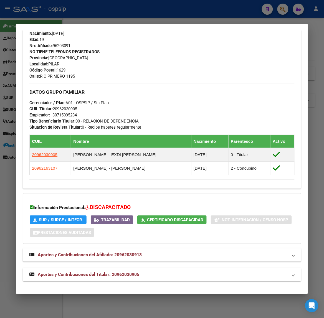
click at [114, 278] on strong "Aportes y Contribuciones del Titular: 20962030905" at bounding box center [84, 274] width 110 height 7
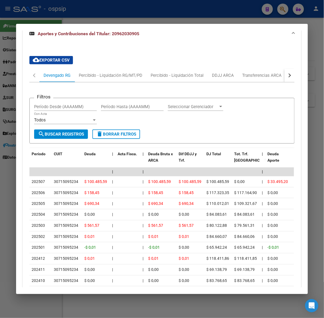
scroll to position [486, 0]
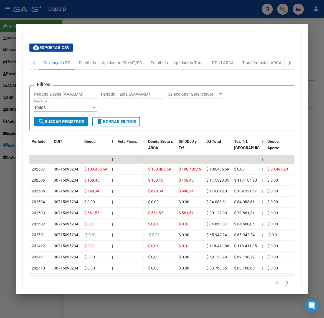
click at [143, 3] on div at bounding box center [162, 159] width 324 height 318
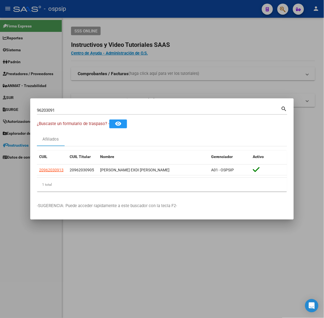
click at [113, 113] on div "96203091 Buscar (apellido, dni, [PERSON_NAME], [PERSON_NAME], cuit, obra social)" at bounding box center [159, 110] width 244 height 8
click at [122, 109] on input "96203091" at bounding box center [159, 110] width 244 height 5
type input "23192987"
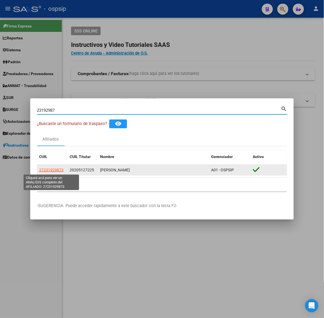
click at [60, 169] on span "27231929873" at bounding box center [51, 170] width 24 height 4
type textarea "27231929873"
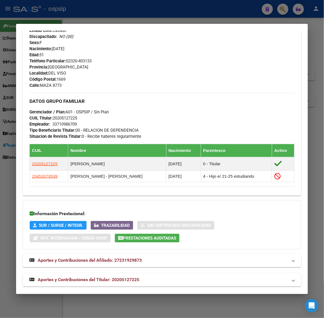
scroll to position [244, 0]
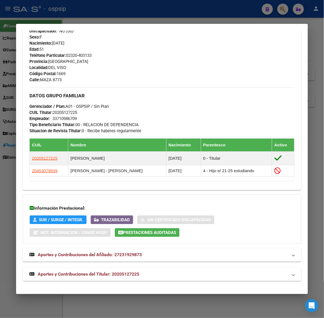
click at [137, 269] on mat-expansion-panel-header "Aportes y Contribuciones del Titular: 20205127225" at bounding box center [162, 274] width 278 height 13
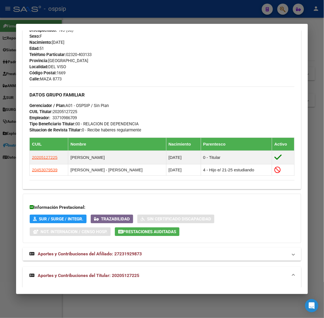
scroll to position [522, 0]
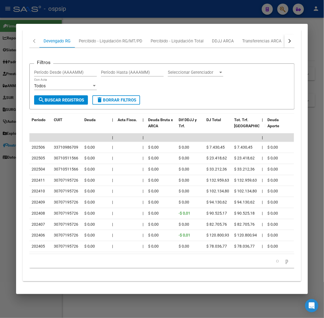
click at [61, 18] on div at bounding box center [162, 159] width 324 height 318
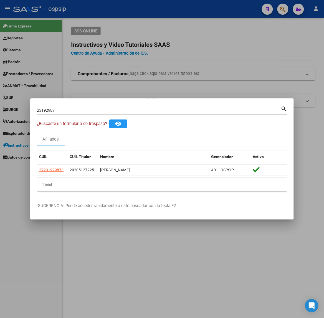
click at [82, 112] on input "23192987" at bounding box center [159, 110] width 244 height 5
type input "92885824"
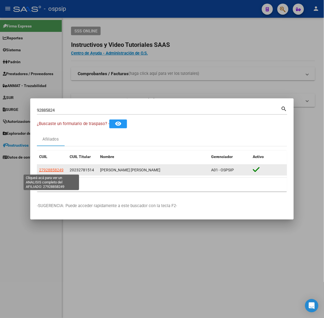
click at [42, 169] on span "27928858249" at bounding box center [51, 170] width 24 height 4
type textarea "27928858249"
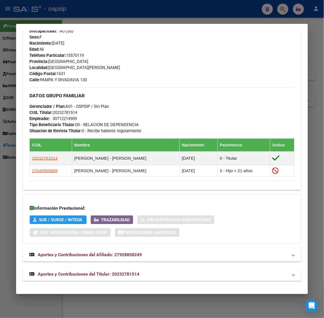
click at [111, 276] on span "Aportes y Contribuciones del Titular: 20232781514" at bounding box center [88, 274] width 101 height 5
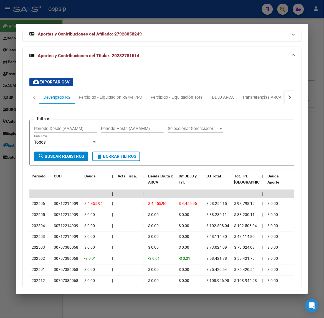
scroll to position [476, 0]
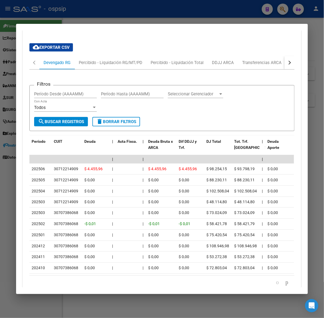
click at [77, 16] on div at bounding box center [162, 159] width 324 height 318
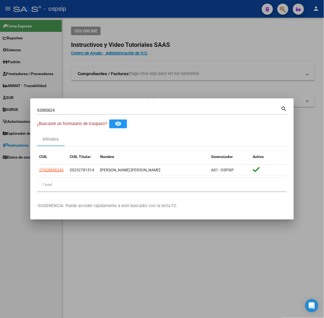
click at [63, 111] on input "92885824" at bounding box center [159, 110] width 244 height 5
type input "14167215"
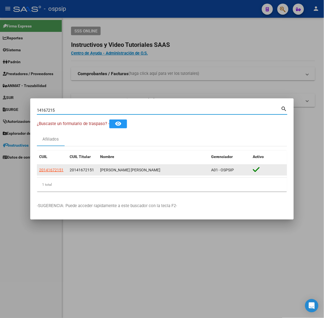
click at [52, 167] on app-link-go-to "20141672151" at bounding box center [51, 170] width 24 height 6
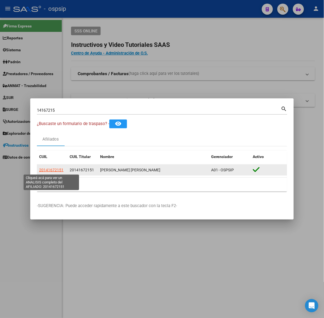
click at [56, 169] on span "20141672151" at bounding box center [51, 170] width 24 height 4
type textarea "20141672151"
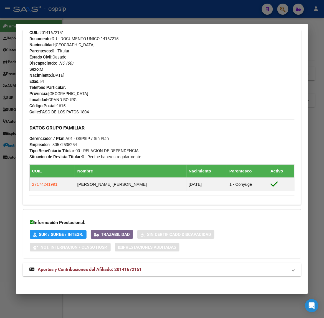
scroll to position [207, 0]
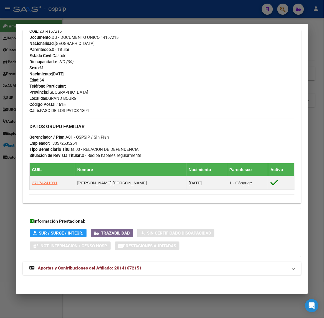
click at [128, 261] on div "DATOS PADRÓN ÁGIL: [PERSON_NAME] | ACTIVO | AFILIADO TITULAR Datos Personales y…" at bounding box center [162, 63] width 278 height 438
click at [129, 267] on span "Aportes y Contribuciones del Afiliado: 20141672151" at bounding box center [90, 268] width 104 height 5
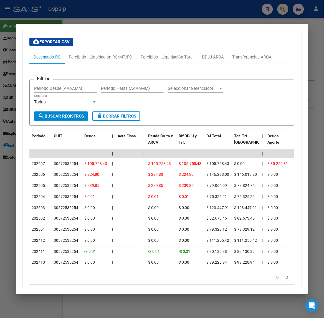
scroll to position [462, 0]
click at [102, 12] on div at bounding box center [162, 159] width 324 height 318
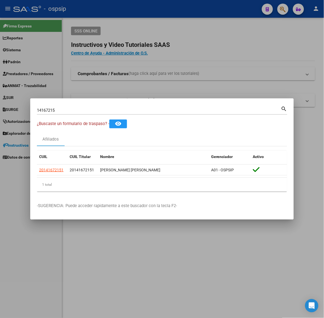
click at [85, 106] on div "14167215 Buscar (apellido, dni, cuil, [PERSON_NAME], cuit, obra social)" at bounding box center [159, 110] width 244 height 8
click at [85, 108] on input "14167215" at bounding box center [159, 110] width 244 height 5
type input "36368786"
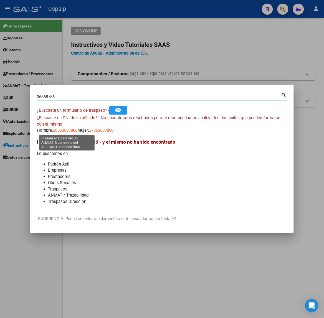
click at [63, 132] on span "20363687866" at bounding box center [65, 130] width 24 height 5
type textarea "20363687866"
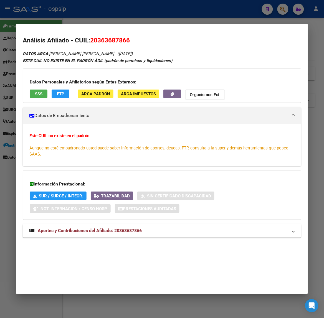
click at [125, 225] on mat-expansion-panel-header "Aportes y Contribuciones del Afiliado: 20363687866" at bounding box center [162, 230] width 278 height 13
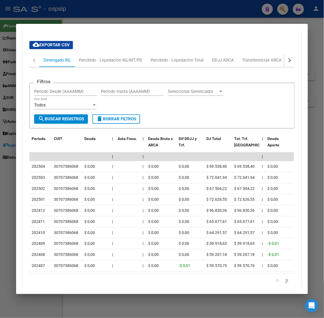
scroll to position [245, 0]
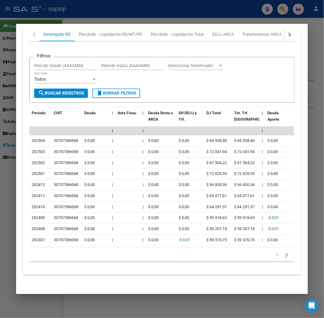
click at [83, 18] on div at bounding box center [162, 159] width 324 height 318
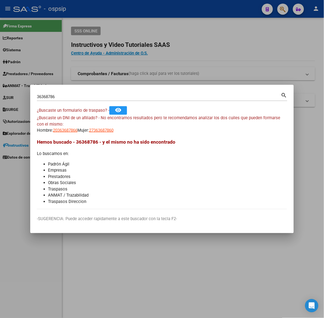
click at [78, 96] on input "36368786" at bounding box center [159, 96] width 244 height 5
type input "22648165"
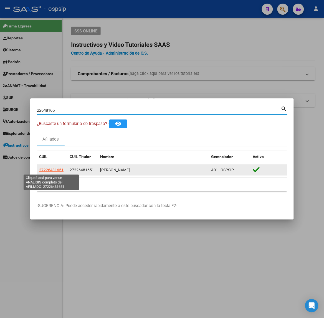
click at [57, 170] on span "27226481651" at bounding box center [51, 170] width 24 height 4
type textarea "27226481651"
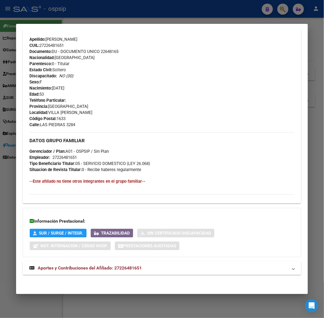
click at [140, 271] on strong "Aportes y Contribuciones del Afiliado: 27226481651" at bounding box center [85, 268] width 112 height 7
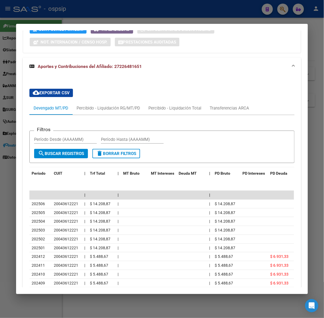
scroll to position [434, 0]
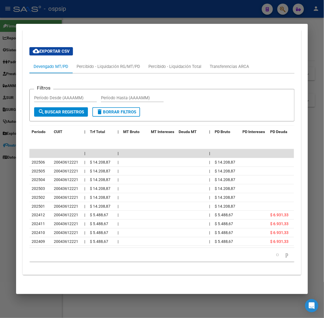
click at [88, 16] on div at bounding box center [162, 159] width 324 height 318
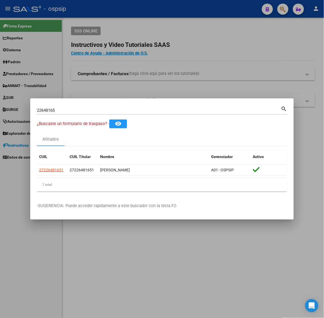
click at [85, 110] on input "22648165" at bounding box center [159, 110] width 244 height 5
type input "14609132"
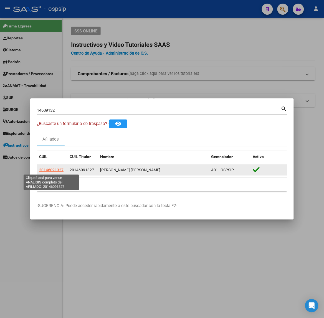
click at [55, 167] on app-link-go-to "20146091327" at bounding box center [51, 170] width 24 height 6
click at [55, 168] on span "20146091327" at bounding box center [51, 170] width 24 height 4
type textarea "20146091327"
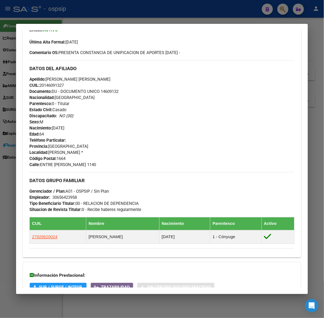
scroll to position [201, 0]
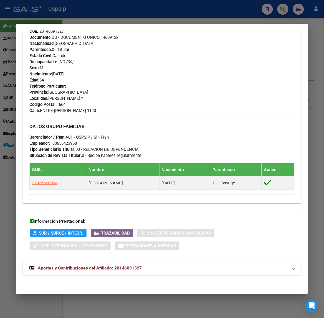
click at [127, 271] on span "Aportes y Contribuciones del Afiliado: 20146091327" at bounding box center [90, 268] width 104 height 5
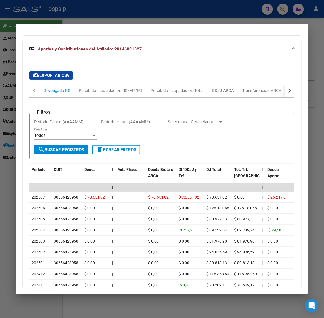
scroll to position [456, 0]
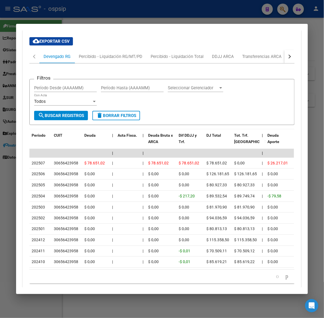
click at [114, 12] on div at bounding box center [162, 159] width 324 height 318
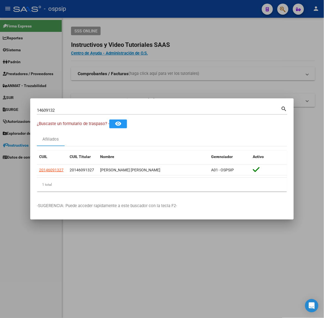
click at [78, 106] on div "14609132 Buscar (apellido, dni, cuil, nro traspaso, cuit, obra social)" at bounding box center [159, 110] width 244 height 8
click at [80, 112] on input "14609132" at bounding box center [159, 110] width 244 height 5
type input "14961020"
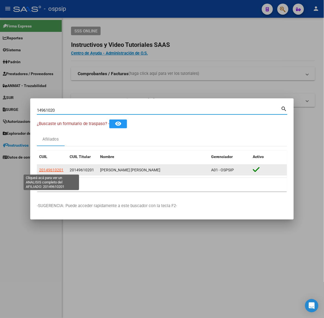
click at [61, 171] on span "20149610201" at bounding box center [51, 170] width 24 height 4
type textarea "20149610201"
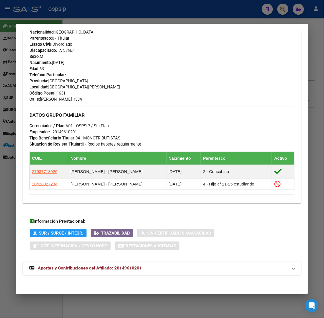
click at [118, 268] on span "Aportes y Contribuciones del Afiliado: 20149610201" at bounding box center [90, 268] width 104 height 5
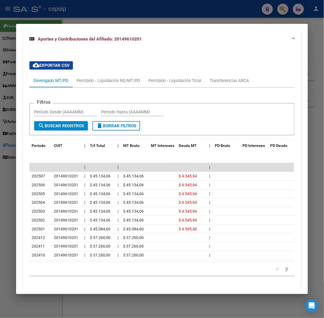
scroll to position [454, 0]
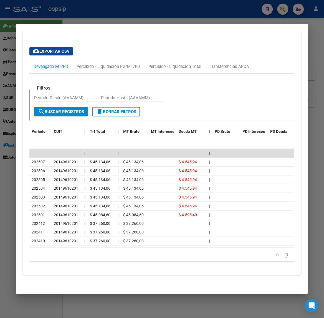
click at [60, 14] on div at bounding box center [162, 159] width 324 height 318
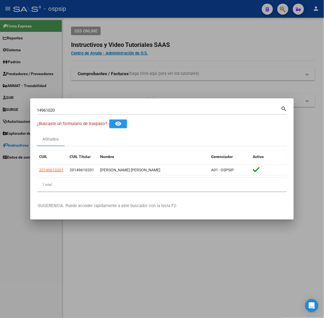
click at [69, 113] on div "14961020 Buscar (apellido, dni, cuil, nro traspaso, cuit, obra social)" at bounding box center [159, 110] width 244 height 8
click at [68, 111] on input "14961020" at bounding box center [159, 110] width 244 height 5
type input "93771802"
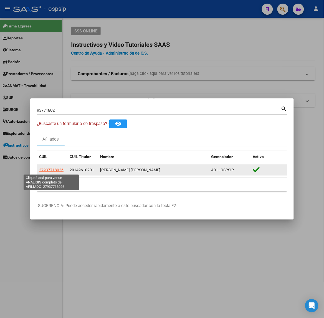
click at [53, 168] on span "27937718026" at bounding box center [51, 170] width 24 height 4
type textarea "27937718026"
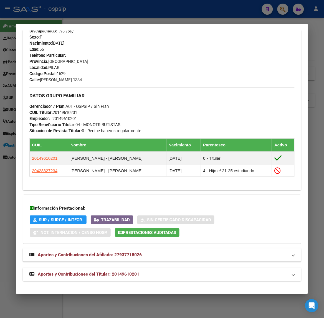
click at [126, 270] on mat-expansion-panel-header "Aportes y Contribuciones del Titular: 20149610201" at bounding box center [162, 274] width 278 height 13
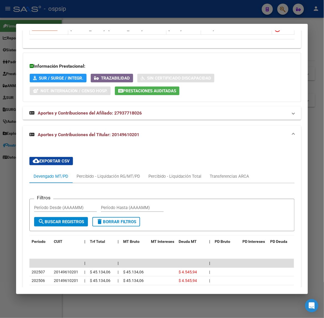
scroll to position [467, 0]
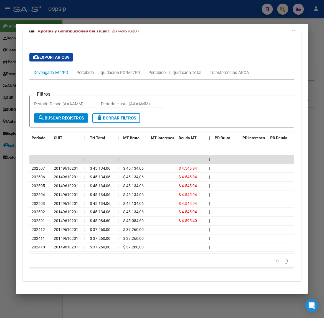
click at [101, 20] on div at bounding box center [162, 159] width 324 height 318
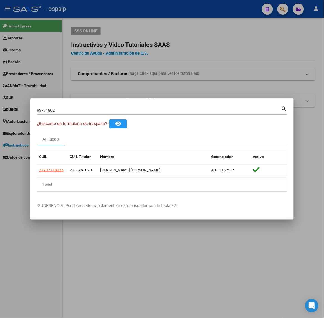
click at [106, 111] on input "93771802" at bounding box center [159, 110] width 244 height 5
type input "43461594"
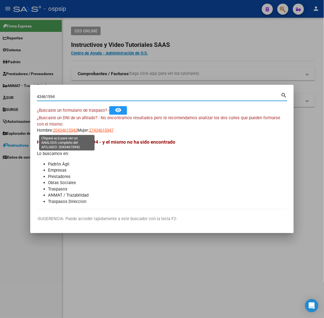
click at [68, 130] on span "20434615942" at bounding box center [65, 130] width 24 height 5
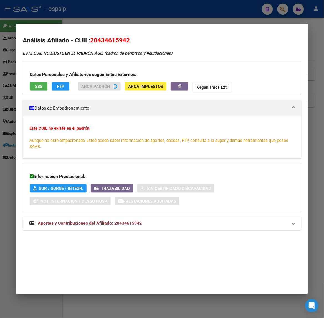
click at [116, 16] on div at bounding box center [162, 159] width 324 height 318
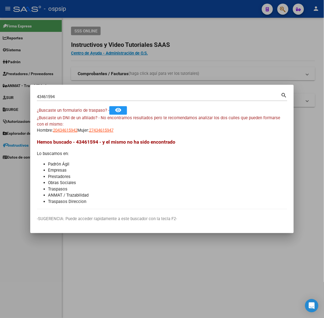
click at [98, 125] on div "¿Buscaste un DNI de un afiliado? - No encontramos resultados pero te recomendam…" at bounding box center [162, 124] width 250 height 19
click at [101, 126] on div "¿Buscaste un DNI de un afiliado? - No encontramos resultados pero te recomendam…" at bounding box center [162, 124] width 250 height 19
click at [101, 128] on app-link-go-to "27434615947" at bounding box center [101, 130] width 24 height 6
click at [103, 129] on span "27434615947" at bounding box center [101, 130] width 24 height 5
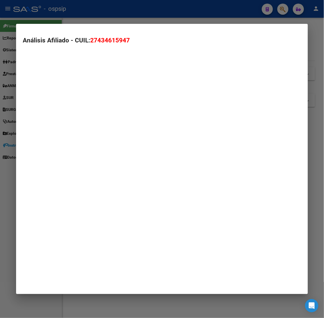
type textarea "27434615947"
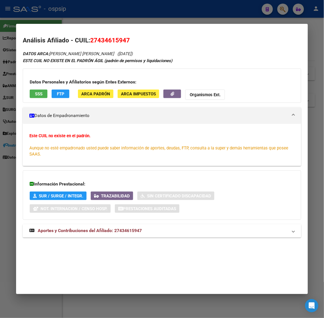
click at [132, 235] on mat-expansion-panel-header "Aportes y Contribuciones del Afiliado: 27434615947" at bounding box center [162, 230] width 278 height 13
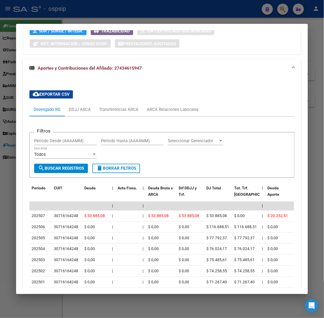
scroll to position [223, 0]
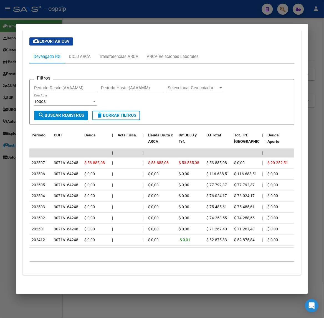
click at [81, 14] on div at bounding box center [162, 159] width 324 height 318
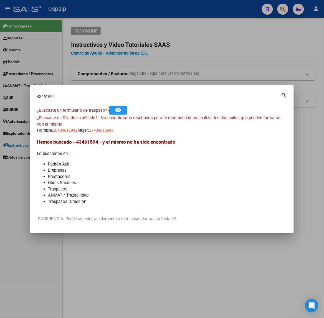
click at [87, 103] on div "43461594 Buscar (apellido, dni, [PERSON_NAME], [PERSON_NAME], cuit, obra social…" at bounding box center [162, 99] width 250 height 15
click at [83, 93] on div "43461594 Buscar (apellido, dni, [PERSON_NAME], [PERSON_NAME], cuit, obra social)" at bounding box center [159, 97] width 244 height 8
click at [87, 96] on input "43461594" at bounding box center [159, 96] width 244 height 5
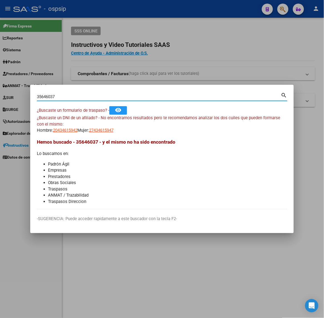
type input "35646037"
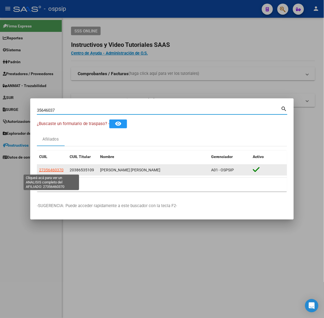
click at [59, 171] on span "27356460370" at bounding box center [51, 170] width 24 height 4
type textarea "27356460370"
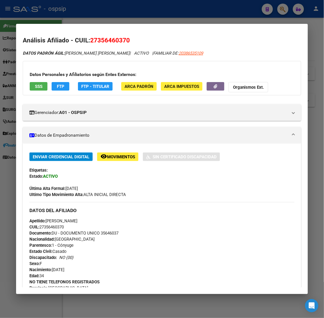
scroll to position [244, 0]
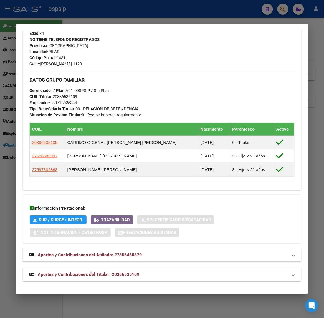
click at [115, 271] on strong "Aportes y Contribuciones del Titular: 20386535109" at bounding box center [84, 274] width 110 height 7
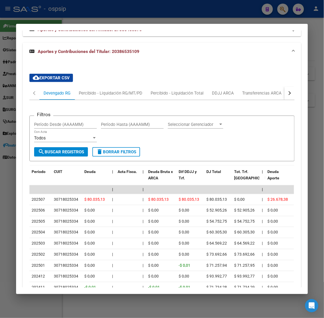
scroll to position [526, 0]
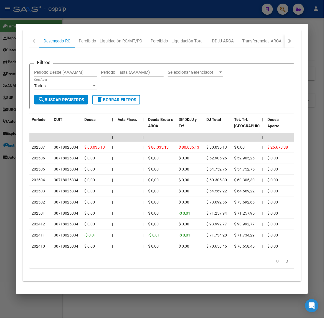
click at [86, 20] on div at bounding box center [162, 159] width 324 height 318
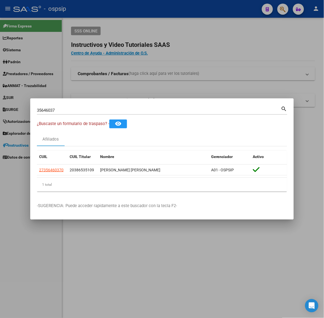
click at [83, 113] on input "35646037" at bounding box center [159, 110] width 244 height 5
type input "41477178"
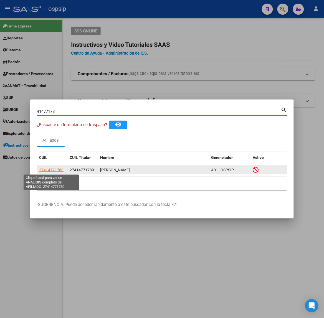
click at [60, 169] on span "27414771780" at bounding box center [51, 170] width 24 height 4
type textarea "27414771780"
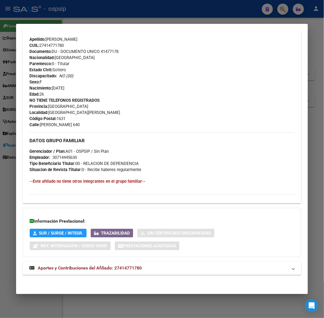
click at [114, 274] on mat-expansion-panel-header "Aportes y Contribuciones del Afiliado: 27414771780" at bounding box center [162, 268] width 278 height 13
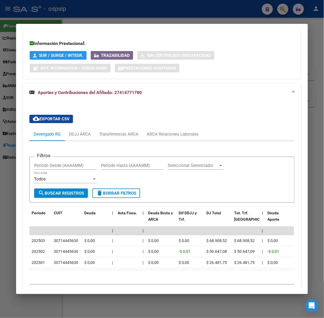
scroll to position [400, 0]
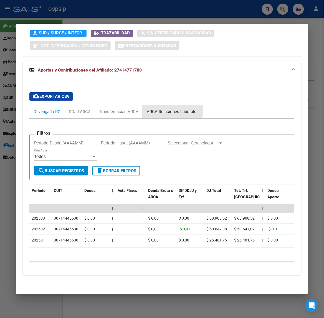
click at [159, 109] on div "ARCA Relaciones Laborales" at bounding box center [173, 112] width 52 height 6
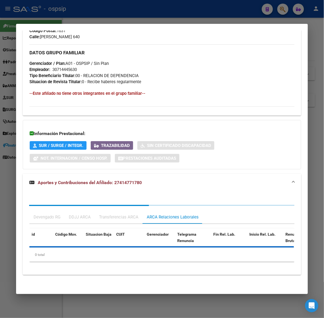
scroll to position [323, 0]
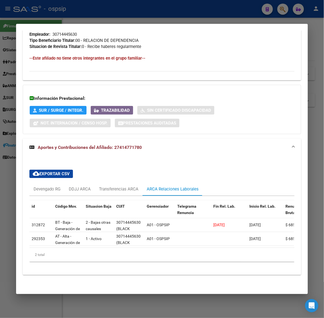
click at [101, 23] on div at bounding box center [162, 159] width 324 height 318
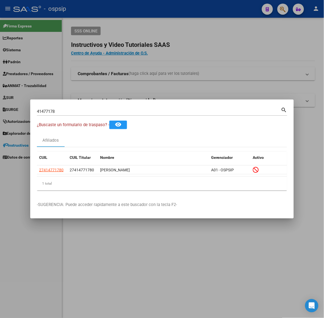
click at [75, 108] on div "41477178 Buscar (apellido, dni, [PERSON_NAME], nro traspaso, cuit, obra social)" at bounding box center [159, 111] width 244 height 8
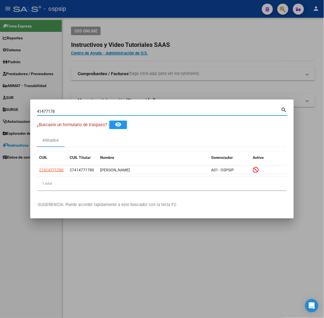
click at [75, 108] on div "41477178 Buscar (apellido, dni, [PERSON_NAME], nro traspaso, cuit, obra social)" at bounding box center [159, 111] width 244 height 8
click at [80, 114] on input "41477178" at bounding box center [159, 111] width 244 height 5
type input "37124494"
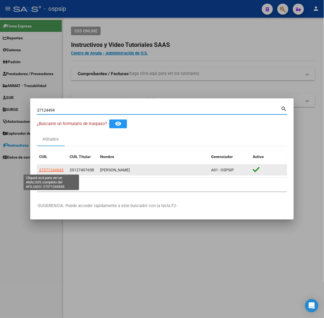
click at [59, 171] on span "27371244943" at bounding box center [51, 170] width 24 height 4
type textarea "27371244943"
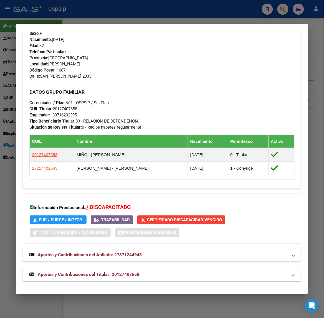
click at [123, 271] on mat-expansion-panel-header "Aportes y Contribuciones del Titular: 20127407658" at bounding box center [162, 274] width 278 height 13
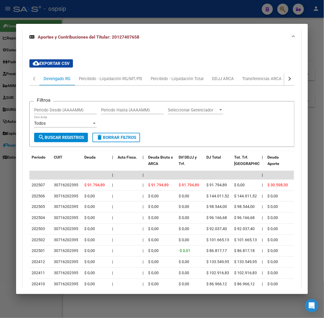
scroll to position [491, 0]
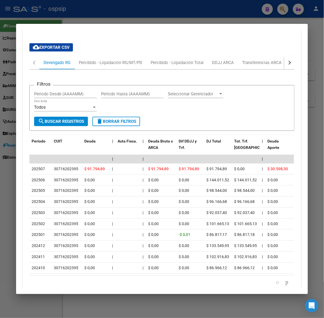
click at [75, 23] on div at bounding box center [162, 159] width 324 height 318
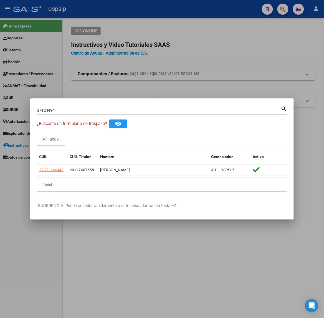
click at [96, 109] on input "37124494" at bounding box center [159, 110] width 244 height 5
type input "6"
type input "30669440"
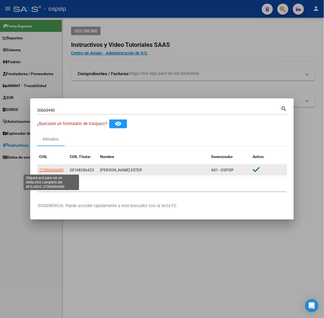
click at [53, 168] on span "27306694400" at bounding box center [51, 170] width 24 height 4
type textarea "27306694400"
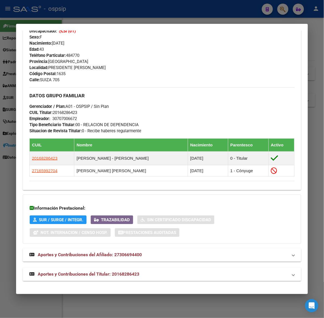
click at [121, 273] on span "Aportes y Contribuciones del Titular: 20168286423" at bounding box center [88, 274] width 101 height 5
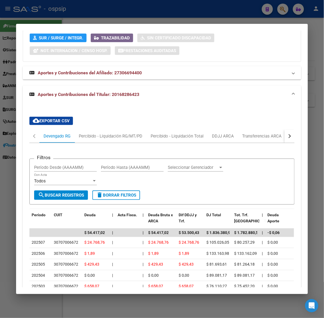
scroll to position [473, 0]
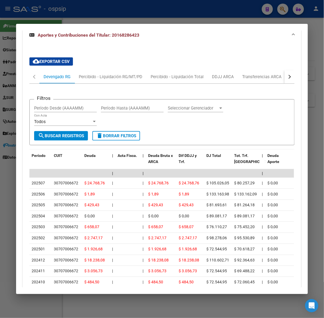
click at [164, 5] on div at bounding box center [162, 159] width 324 height 318
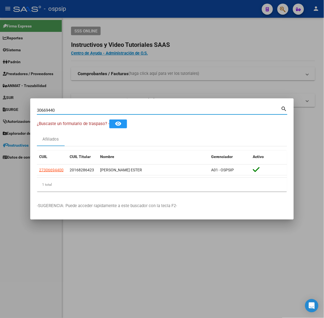
click at [123, 112] on input "30669440" at bounding box center [159, 110] width 244 height 5
type input "52011735"
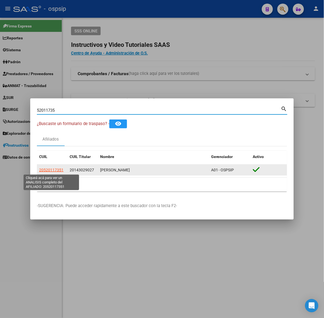
click at [57, 172] on app-link-go-to "20520117351" at bounding box center [51, 170] width 24 height 6
click at [59, 170] on span "20520117351" at bounding box center [51, 170] width 24 height 4
type textarea "20520117351"
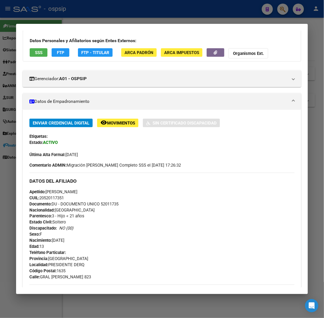
scroll to position [235, 0]
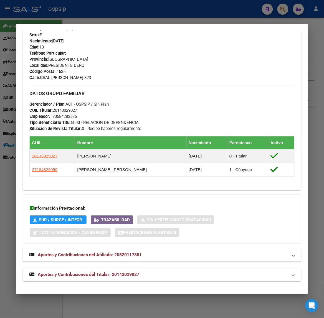
click at [123, 271] on strong "Aportes y Contribuciones del Titular: 20143029027" at bounding box center [84, 274] width 110 height 7
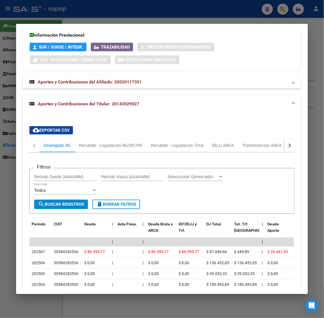
scroll to position [475, 0]
